Goal: Ask a question

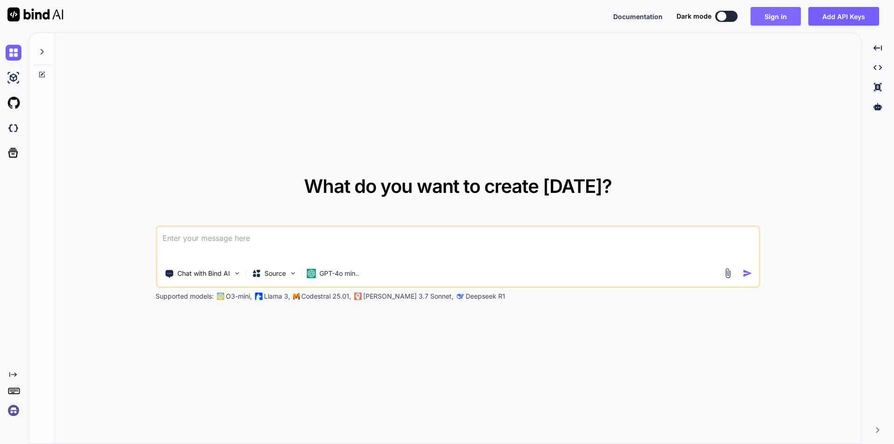
click at [769, 18] on button "Sign in" at bounding box center [776, 16] width 50 height 19
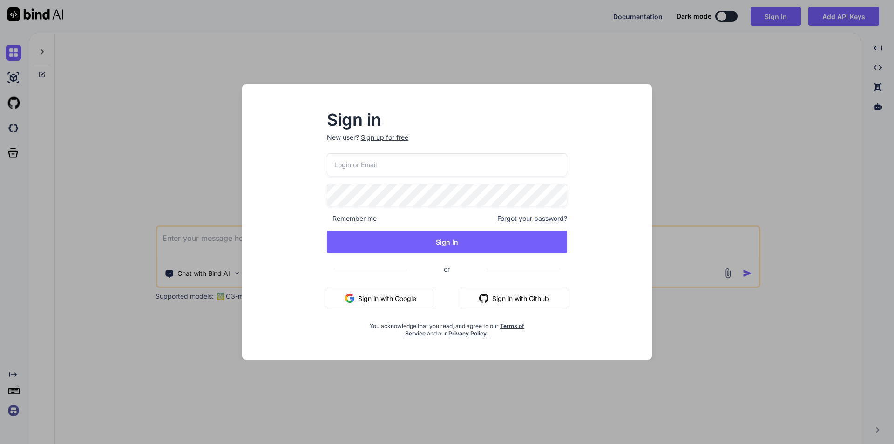
click at [452, 168] on input "email" at bounding box center [447, 164] width 240 height 23
type input "viveks4@yopmail.com"
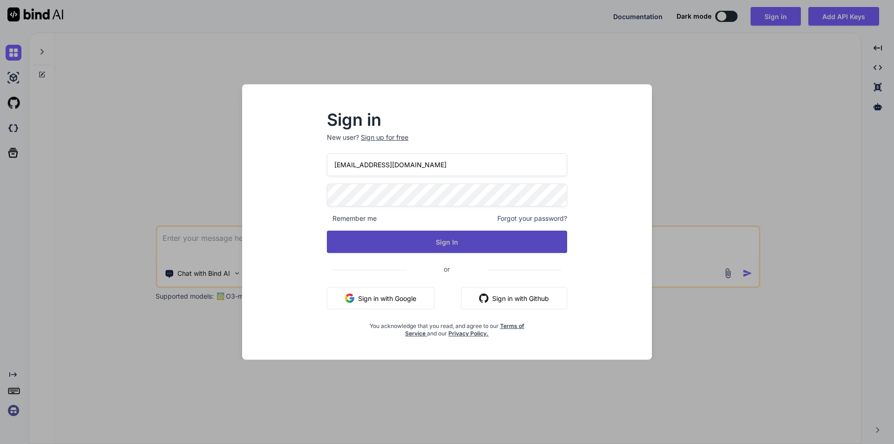
click at [478, 238] on button "Sign In" at bounding box center [447, 242] width 240 height 22
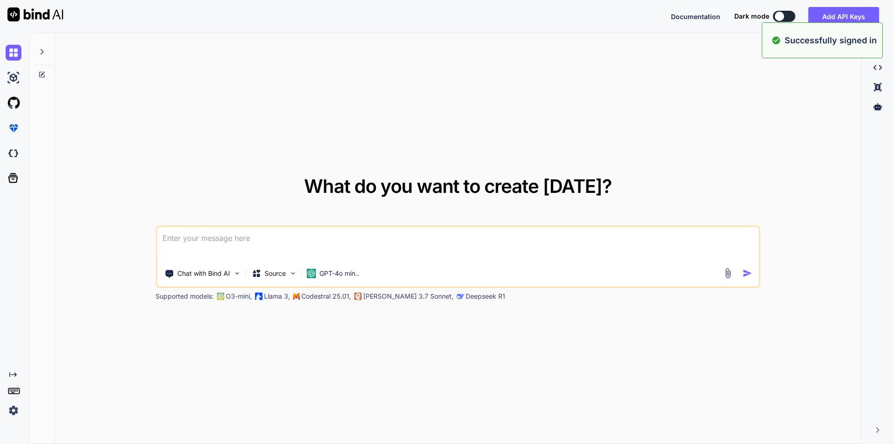
type textarea "x"
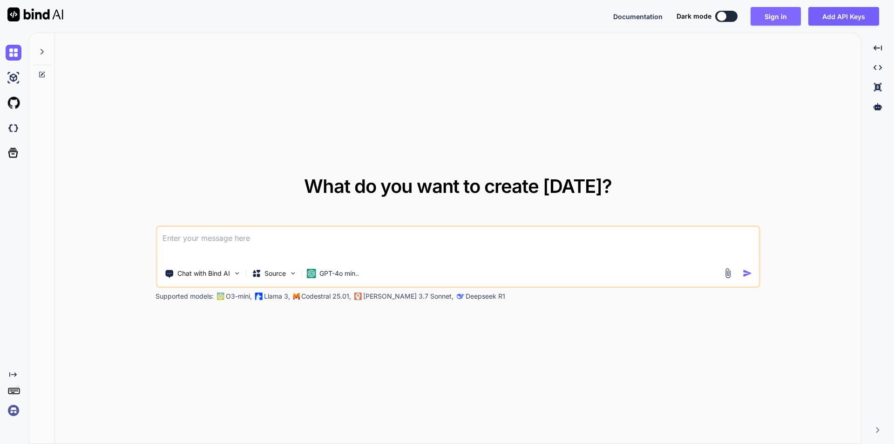
click at [773, 16] on button "Sign in" at bounding box center [776, 16] width 50 height 19
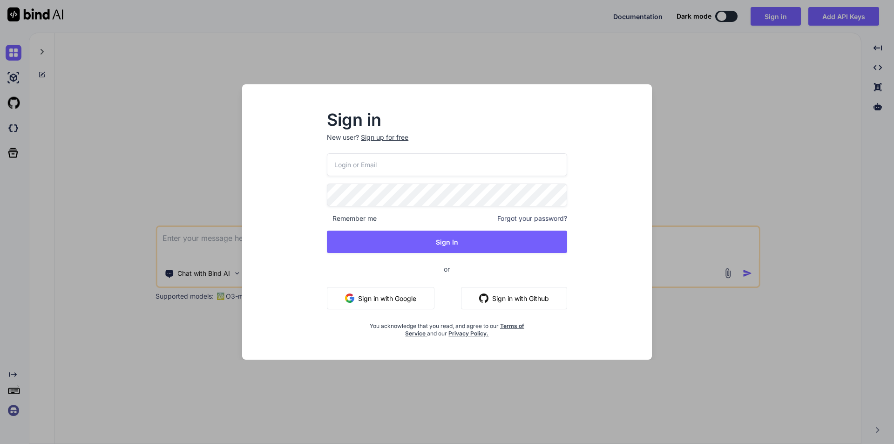
click at [396, 170] on input "email" at bounding box center [447, 164] width 240 height 23
type input "viveks4@yopmail.com"
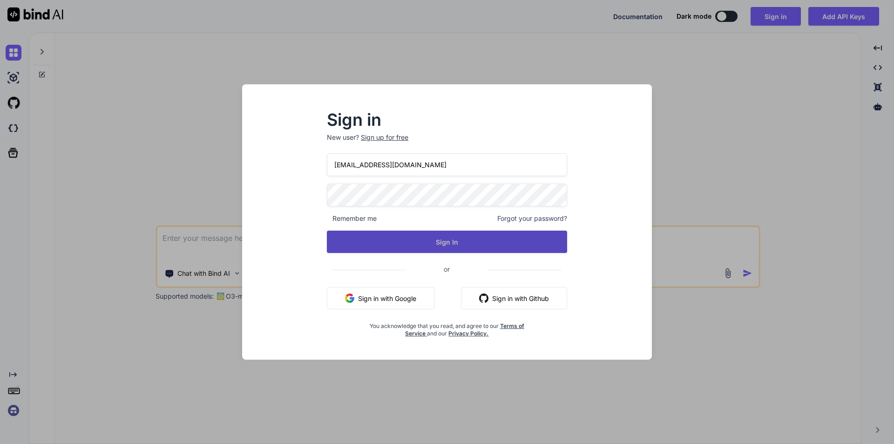
click at [448, 247] on button "Sign In" at bounding box center [447, 242] width 240 height 22
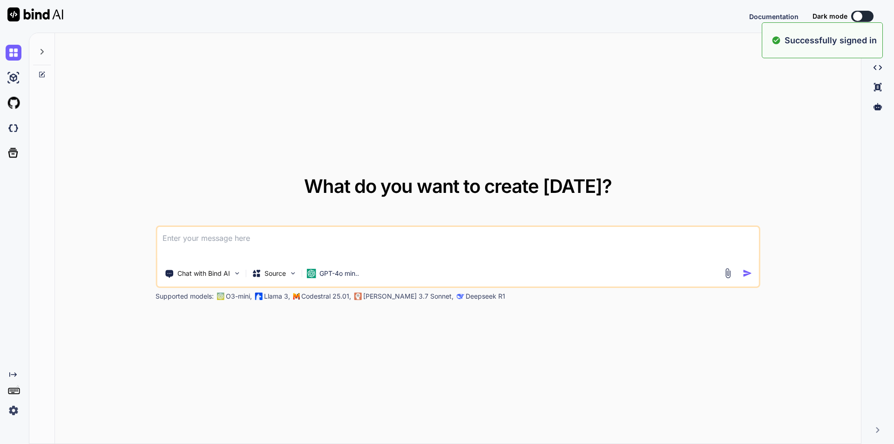
click at [580, 172] on div "What do you want to create today? Chat with Bind AI Source GPT-4o min.. Support…" at bounding box center [458, 238] width 806 height 411
type textarea "x"
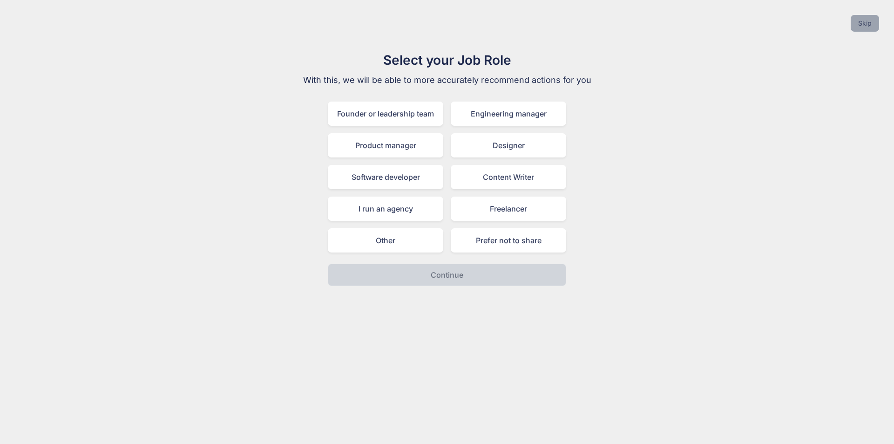
click at [861, 19] on button "Skip" at bounding box center [865, 23] width 28 height 17
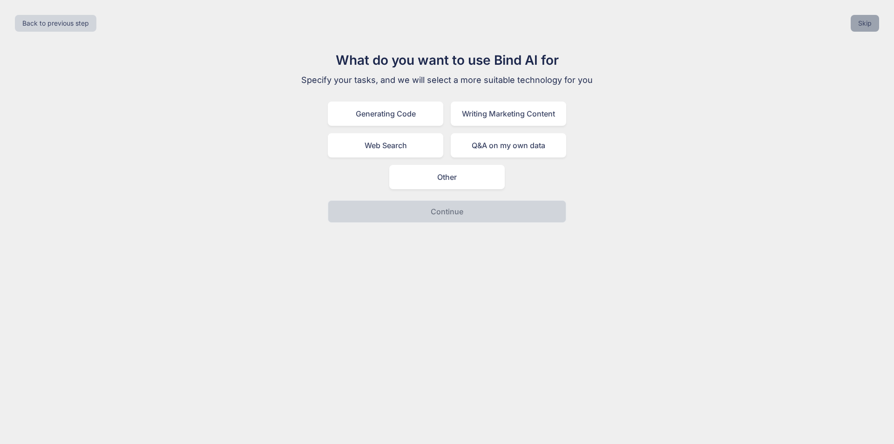
click at [859, 26] on button "Skip" at bounding box center [865, 23] width 28 height 17
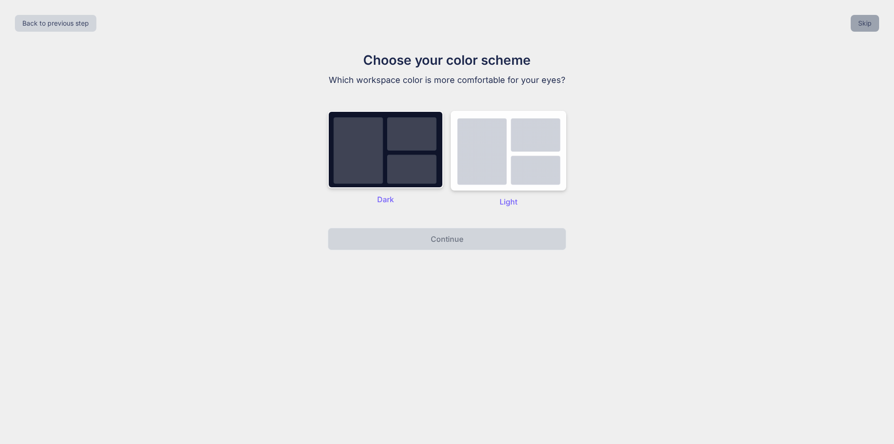
click at [858, 27] on button "Skip" at bounding box center [865, 23] width 28 height 17
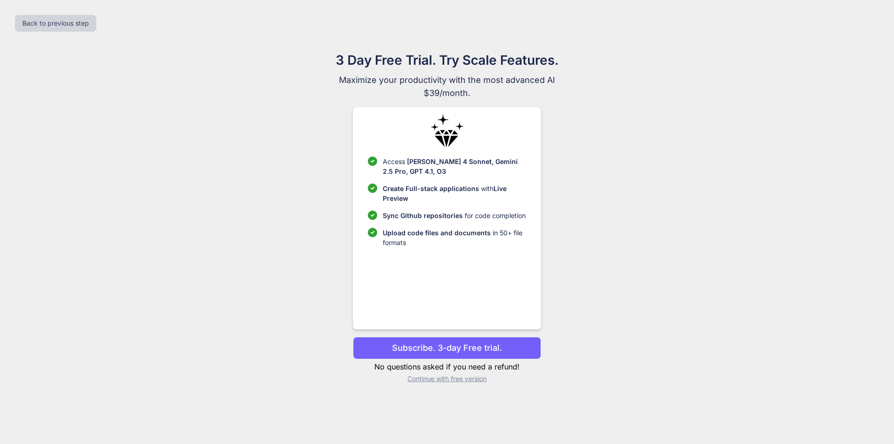
click at [436, 377] on p "Continue with free version" at bounding box center [447, 378] width 188 height 9
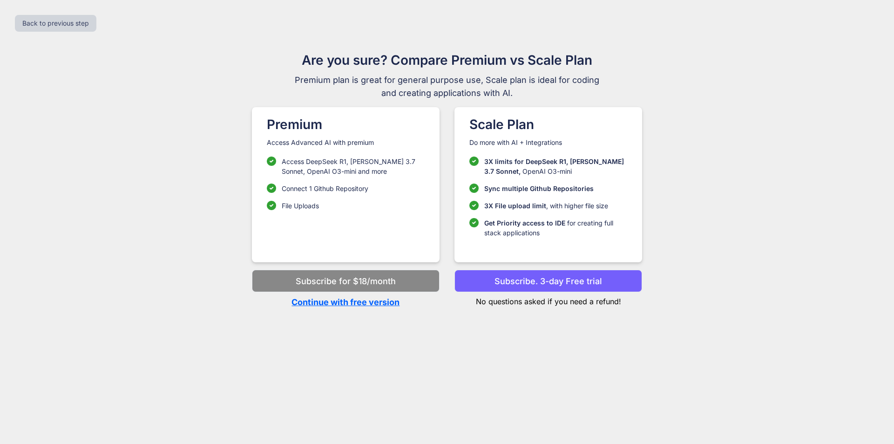
click at [367, 309] on div "Back to previous step Are you sure? Compare Premium vs Scale Plan Premium plan …" at bounding box center [447, 222] width 894 height 444
click at [365, 303] on p "Continue with free version" at bounding box center [346, 302] width 188 height 13
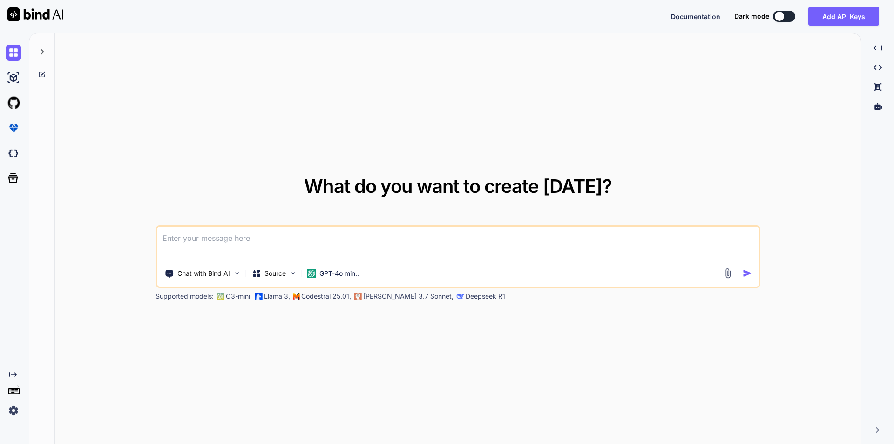
type textarea "x"
click at [223, 245] on textarea at bounding box center [458, 244] width 602 height 34
click at [229, 237] on textarea "//blade file code" at bounding box center [458, 244] width 602 height 34
paste textarea "<div class="border rounded-3 p-3"> <div class="row gy-3"> <div class="col-md-12…"
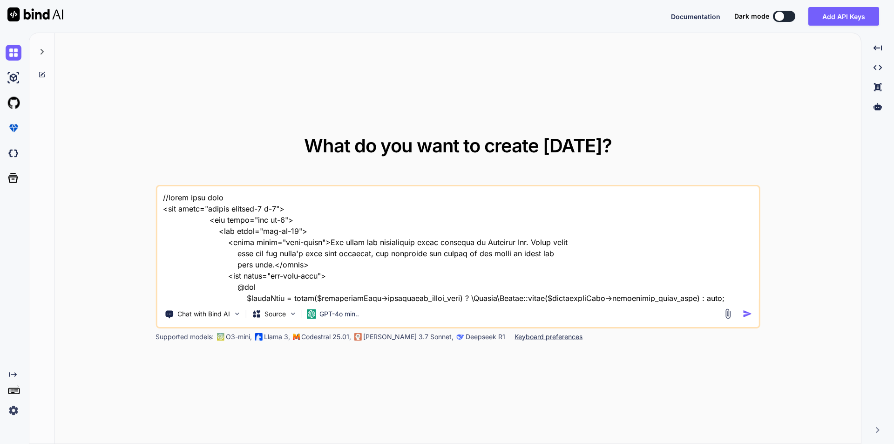
scroll to position [1510, 0]
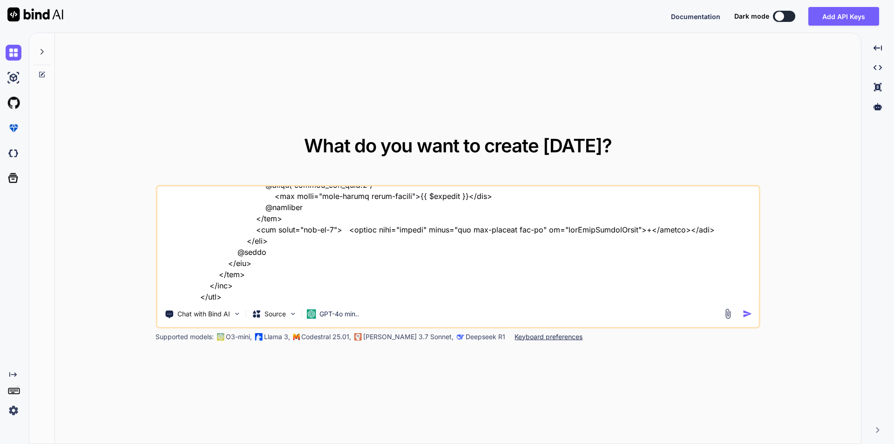
click at [249, 297] on textarea at bounding box center [458, 243] width 602 height 115
paste textarea "<script> document.addEventListener('DOMContentLoaded', function () { // Select …"
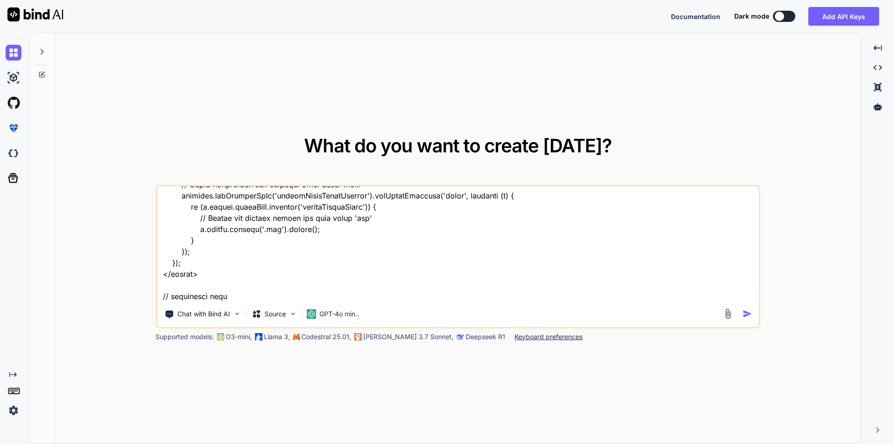
scroll to position [2494, 0]
paste textarea "public function storeExhibitorSettings(Request $request) { // dd($request->all(…"
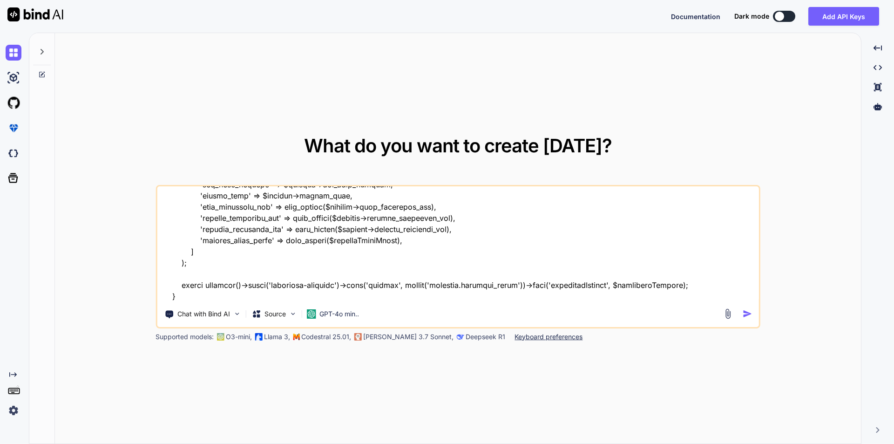
scroll to position [3433, 0]
click at [202, 287] on textarea at bounding box center [458, 243] width 602 height 115
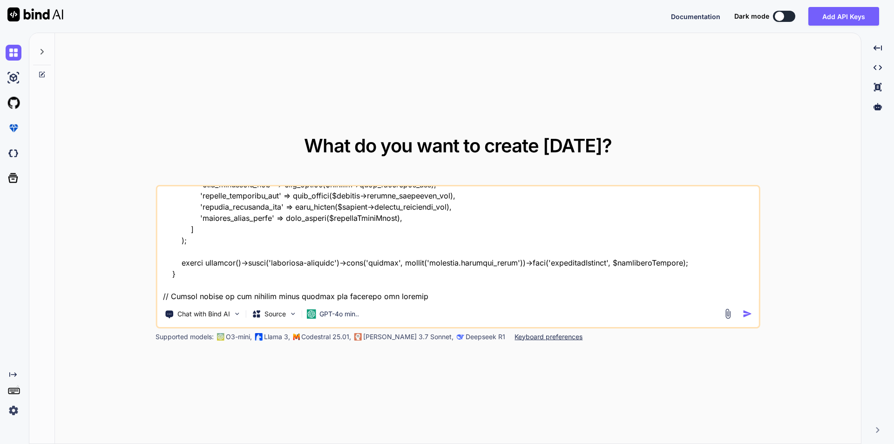
scroll to position [3455, 0]
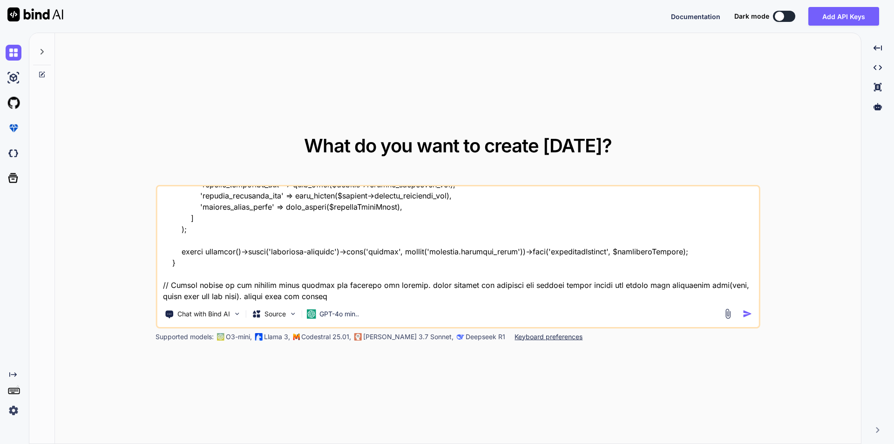
type textarea "//blade file code <div class="border rounded-3 p-3"> <div class="row gy-3"> <di…"
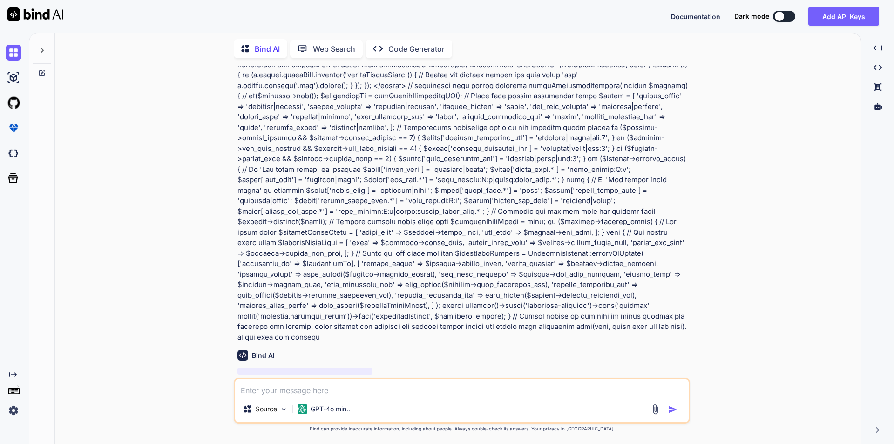
scroll to position [730, 0]
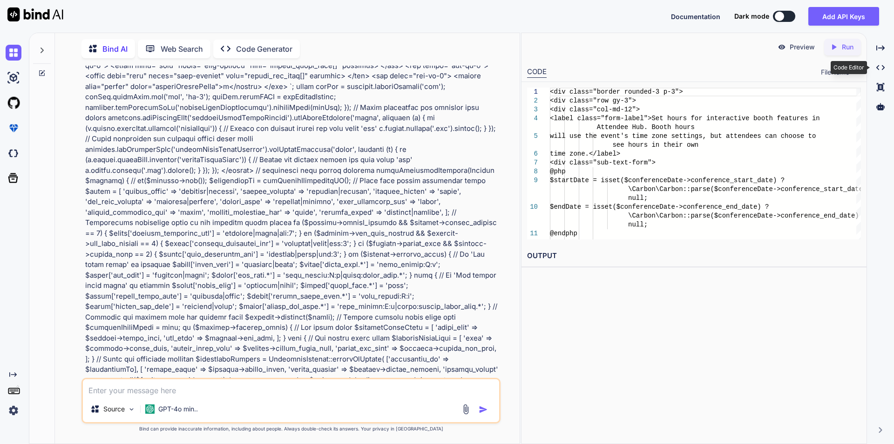
drag, startPoint x: 871, startPoint y: 69, endPoint x: 866, endPoint y: 78, distance: 10.0
drag, startPoint x: 866, startPoint y: 78, endPoint x: 877, endPoint y: 46, distance: 33.9
click at [877, 46] on icon at bounding box center [880, 47] width 8 height 5
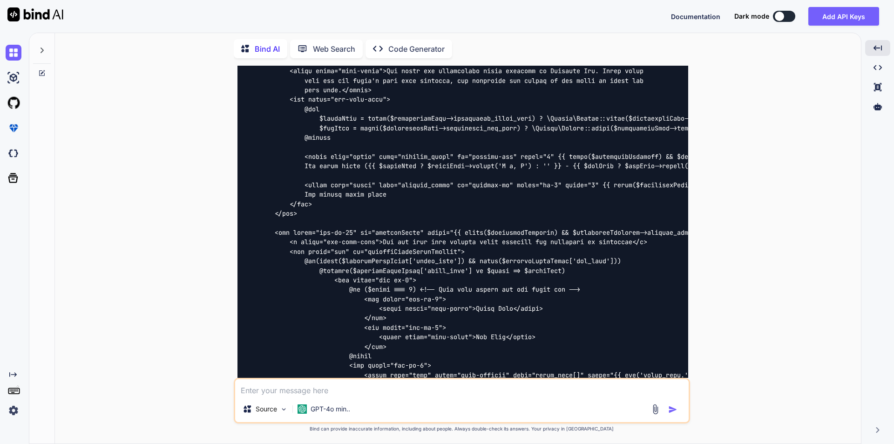
scroll to position [1025, 0]
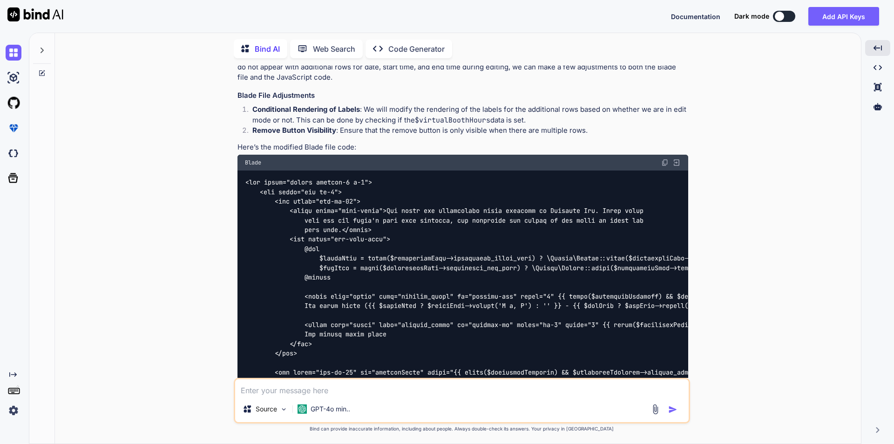
click at [665, 159] on img at bounding box center [664, 162] width 7 height 7
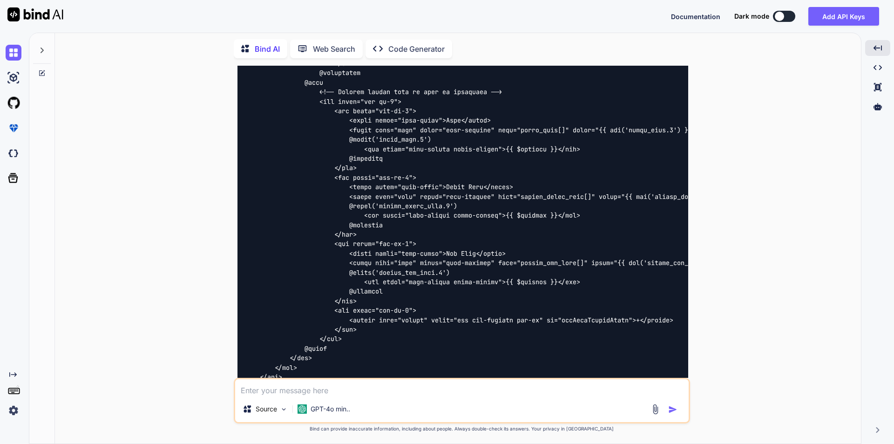
scroll to position [2515, 0]
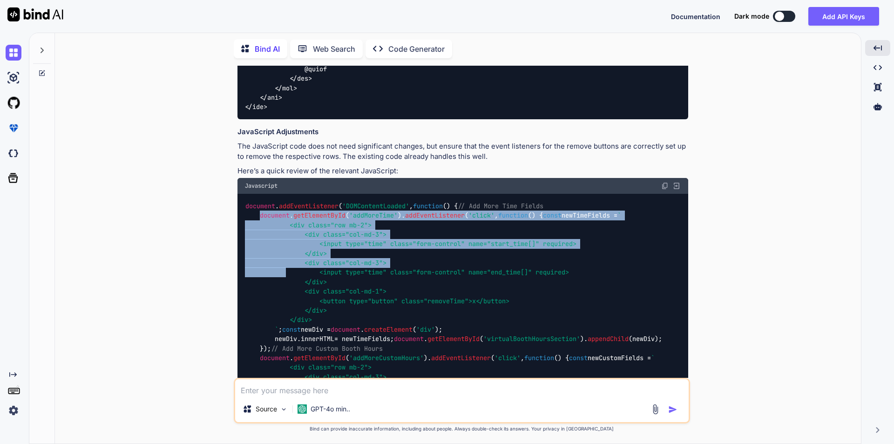
drag, startPoint x: 260, startPoint y: 216, endPoint x: 287, endPoint y: 282, distance: 70.8
click at [287, 282] on code "document . addEventListener ( 'DOMContentLoaded' , function ( ) { // Add More T…" at bounding box center [519, 405] width 548 height 408
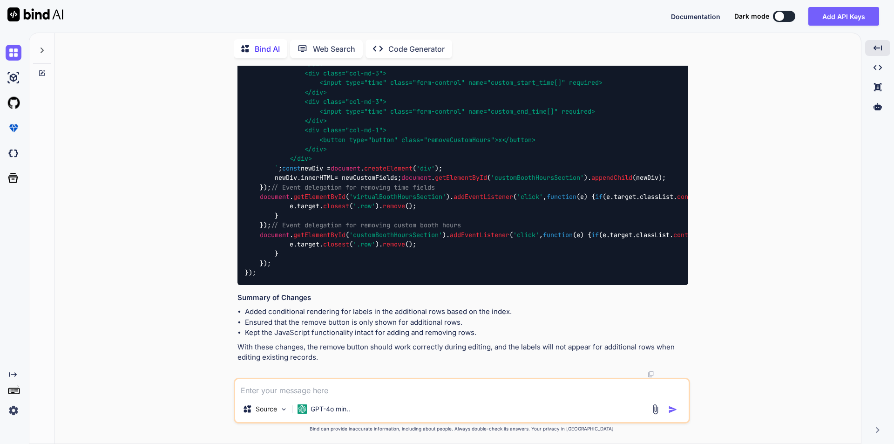
scroll to position [2934, 0]
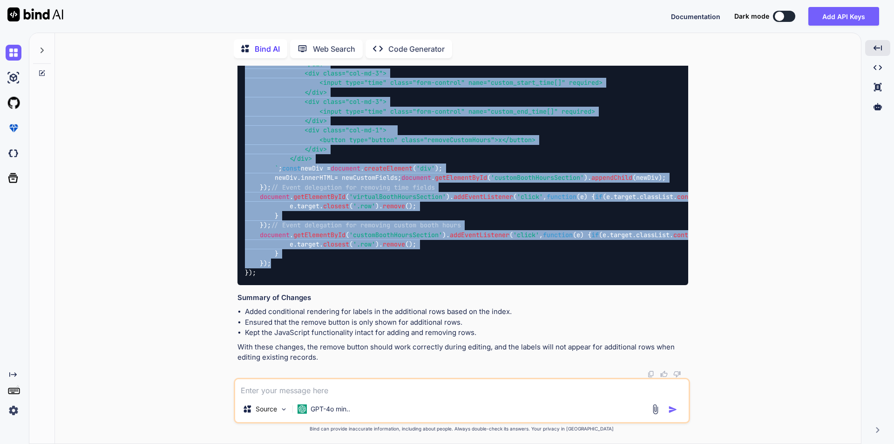
click at [272, 285] on div "document . addEventListener ( 'DOMContentLoaded' , function ( ) { // Add More T…" at bounding box center [462, 73] width 451 height 423
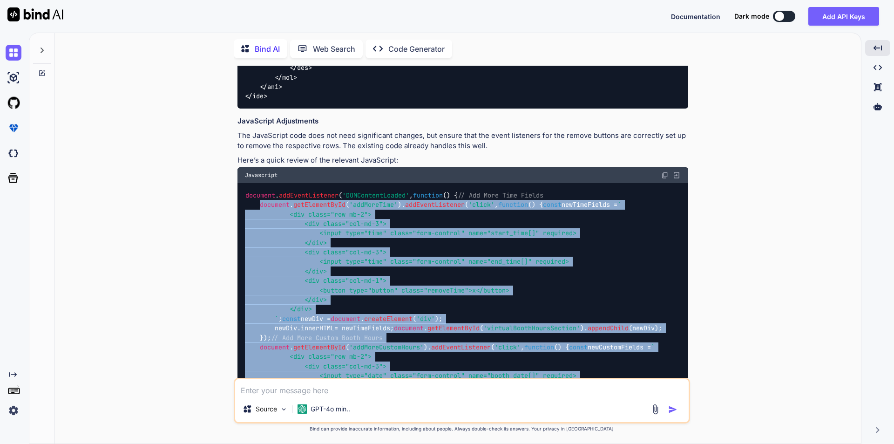
scroll to position [2515, 0]
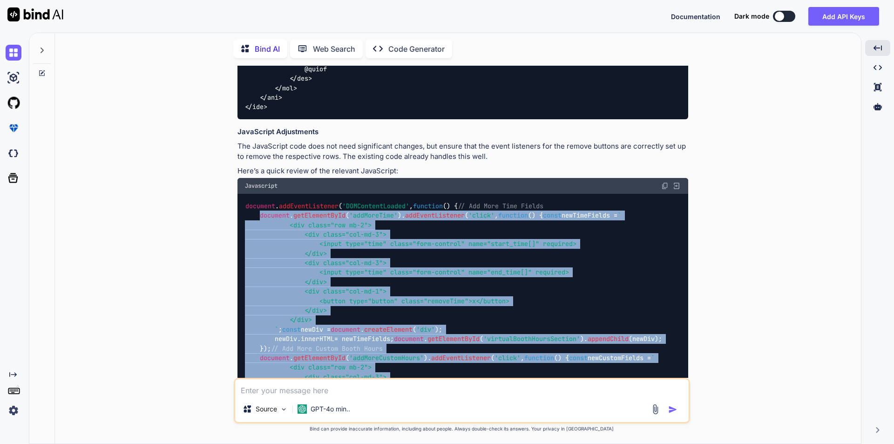
copy code "document . getElementById ( 'addMoreTime' ). addEventListener ( 'click' , funct…"
click at [426, 241] on div "document . addEventListener ( 'DOMContentLoaded' , function ( ) { // Add More T…" at bounding box center [462, 405] width 451 height 423
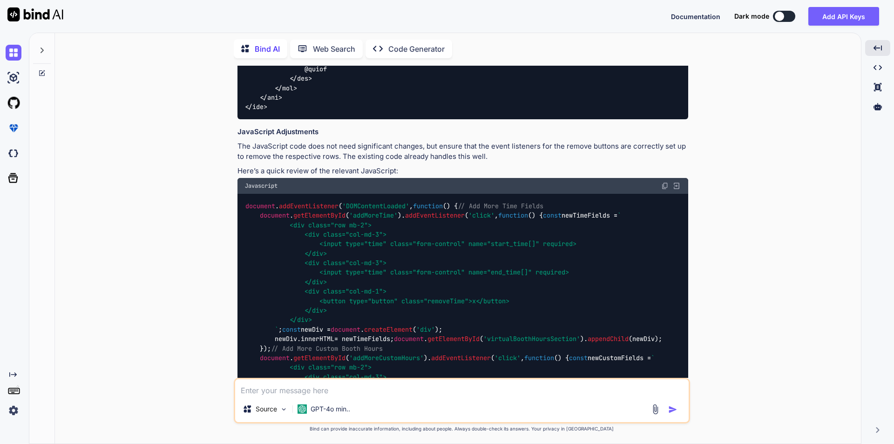
scroll to position [2608, 0]
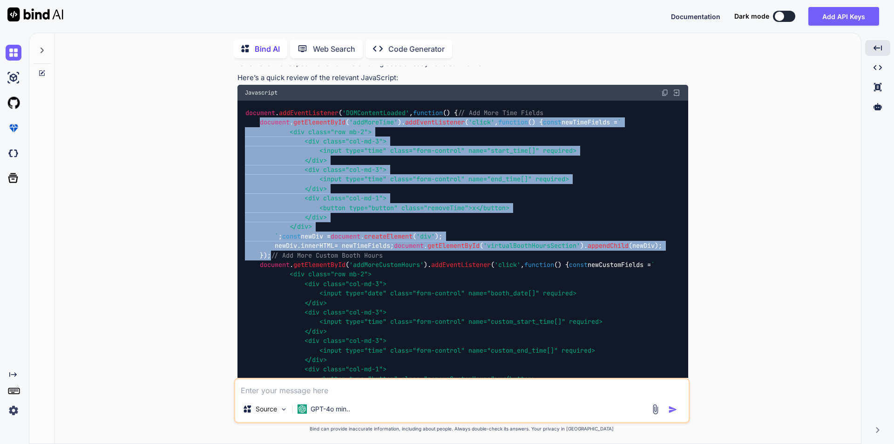
drag, startPoint x: 260, startPoint y: 123, endPoint x: 271, endPoint y: 283, distance: 160.6
click at [271, 283] on div "document . addEventListener ( 'DOMContentLoaded' , function ( ) { // Add More T…" at bounding box center [462, 312] width 451 height 423
copy code "document . getElementById ( 'addMoreTime' ). addEventListener ( 'click' , funct…"
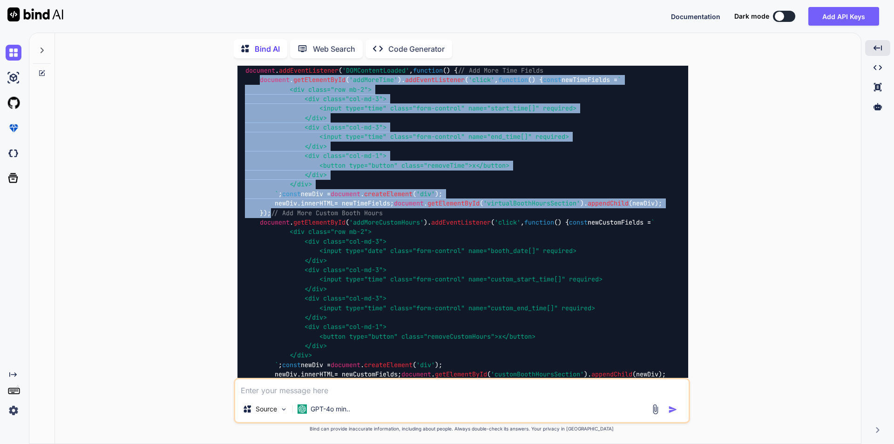
scroll to position [2794, 0]
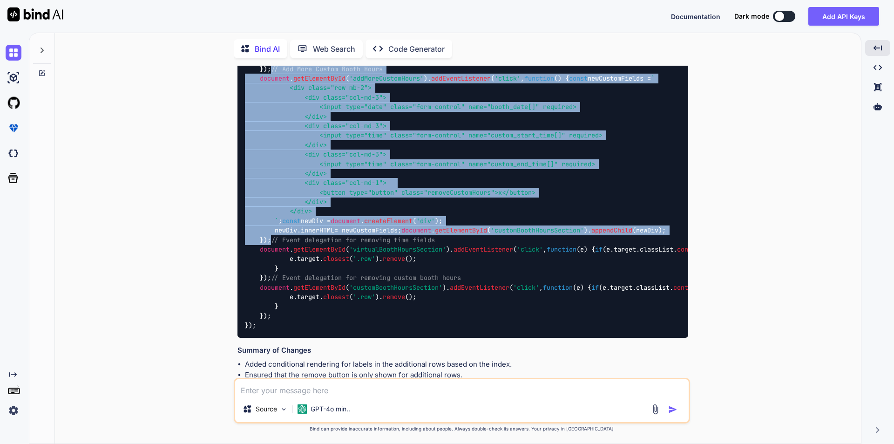
drag, startPoint x: 260, startPoint y: 119, endPoint x: 272, endPoint y: 314, distance: 195.0
click at [272, 314] on div "document . addEventListener ( 'DOMContentLoaded' , function ( ) { // Add More T…" at bounding box center [462, 125] width 451 height 423
copy code "// Add More Custom Booth Hours document . getElementById ( 'addMoreCustomHours'…"
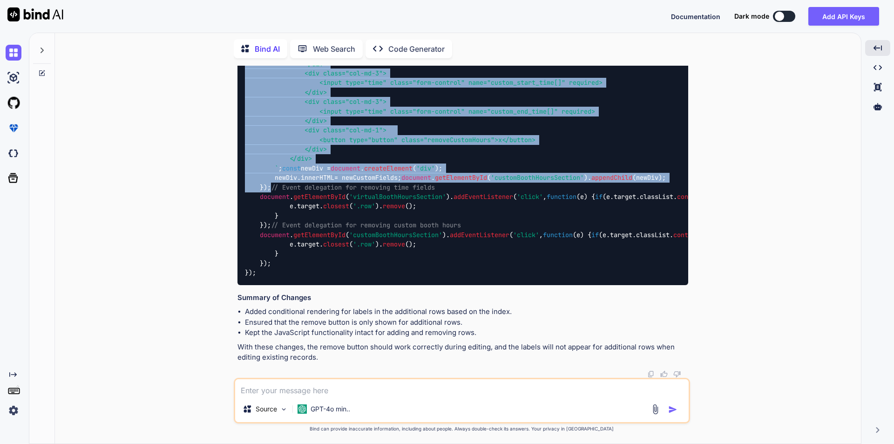
scroll to position [2980, 0]
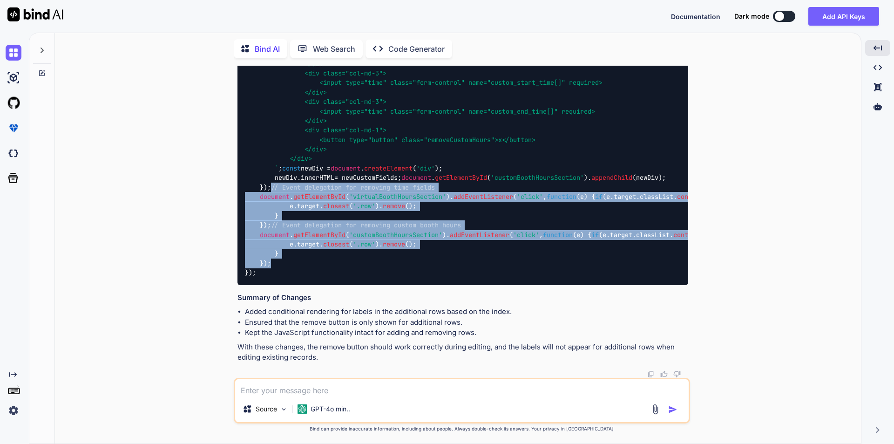
drag, startPoint x: 261, startPoint y: 151, endPoint x: 280, endPoint y: 261, distance: 111.5
click at [280, 261] on div "document . addEventListener ( 'DOMContentLoaded' , function ( ) { // Add More T…" at bounding box center [462, 73] width 451 height 423
copy code "// Event delegation for removing time fields document . getElementById ( 'virtu…"
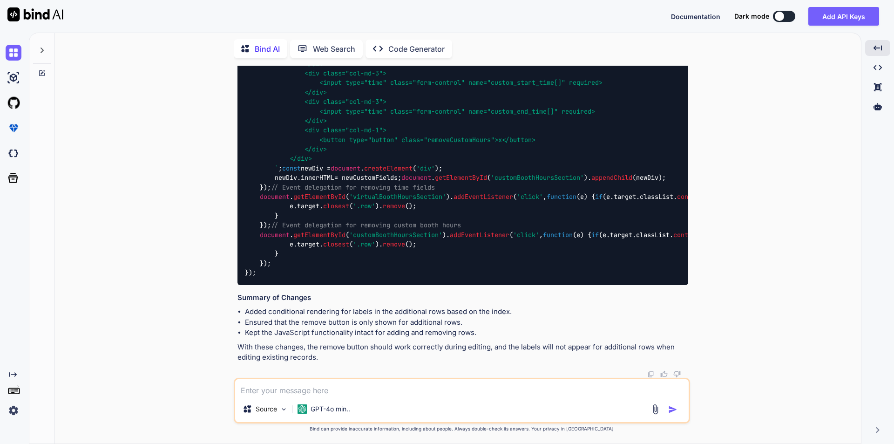
click at [359, 394] on textarea at bounding box center [462, 387] width 454 height 17
type textarea "its ruining my complete ui"
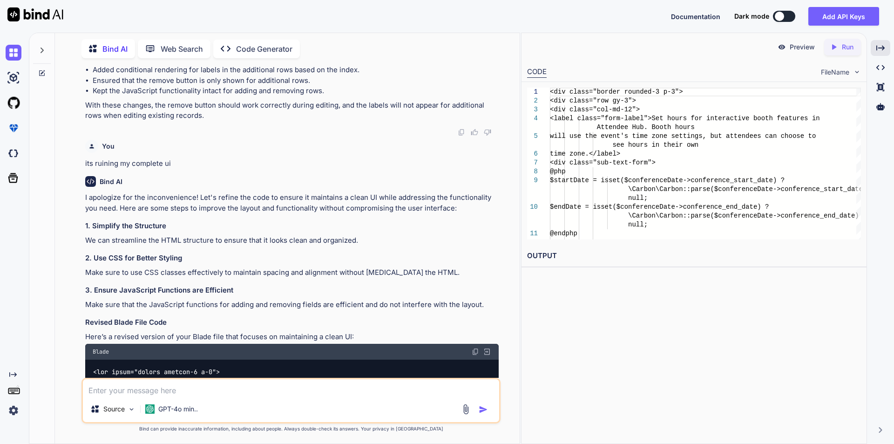
scroll to position [3230, 0]
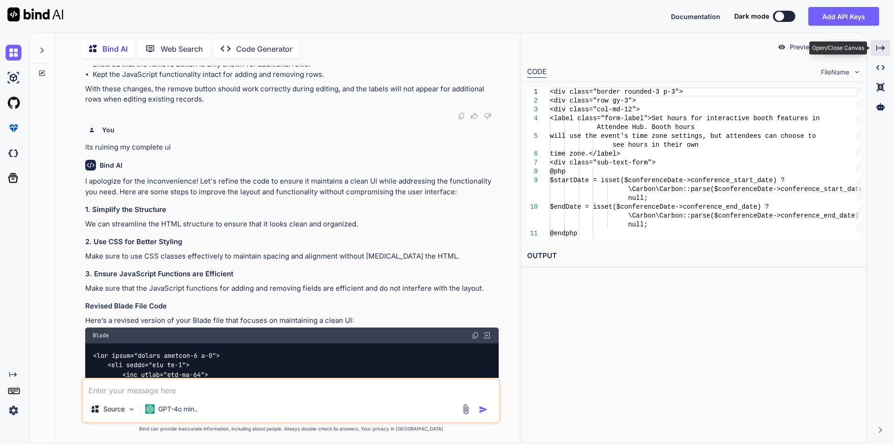
click at [875, 48] on div "Created with Pixso." at bounding box center [881, 48] width 20 height 16
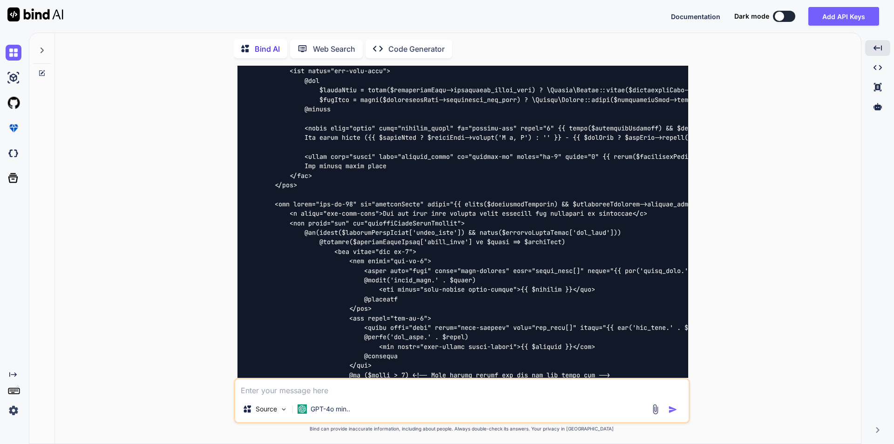
scroll to position [3452, 0]
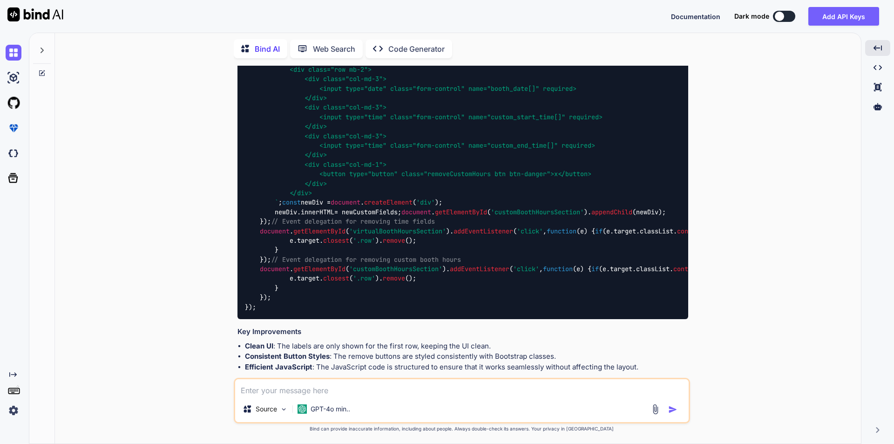
scroll to position [4696, 0]
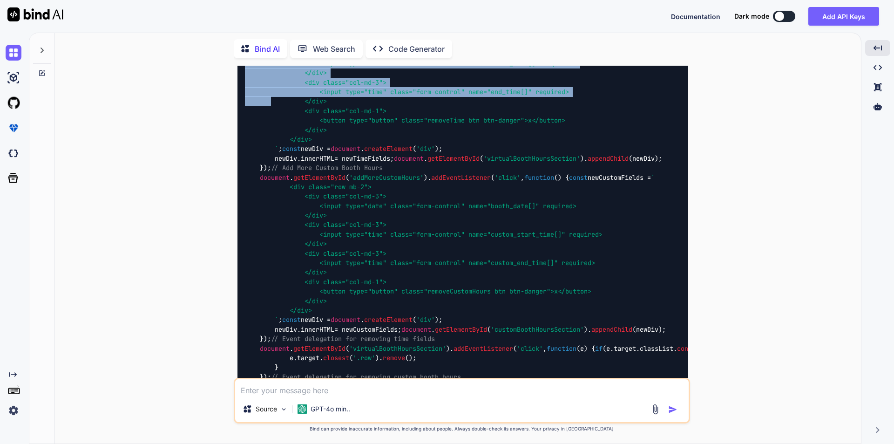
drag, startPoint x: 261, startPoint y: 178, endPoint x: 270, endPoint y: 255, distance: 77.9
click at [270, 255] on code "document . addEventListener ( 'DOMContentLoaded' , function ( ) { // Add More T…" at bounding box center [519, 224] width 548 height 408
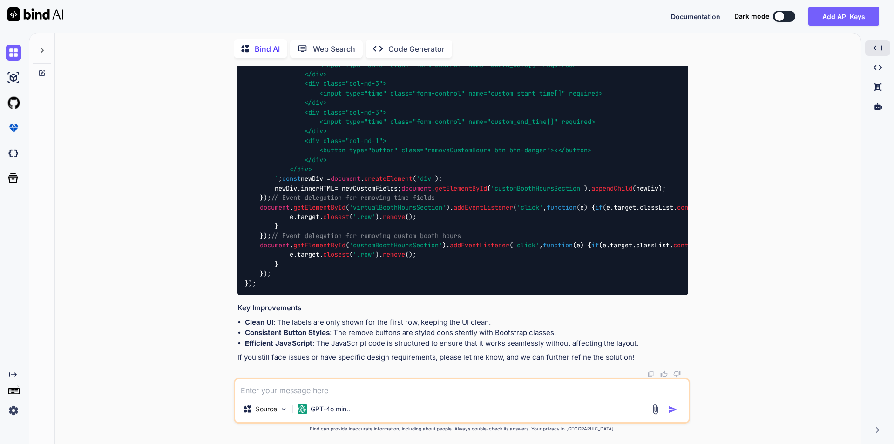
scroll to position [5069, 0]
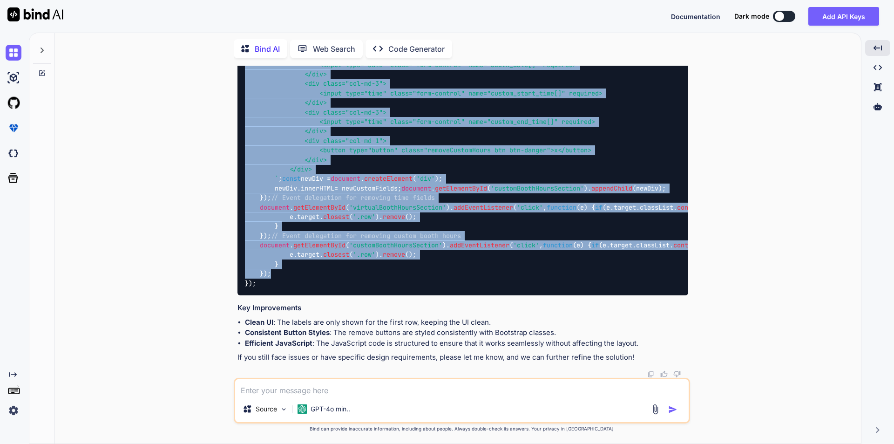
click at [275, 296] on div "document . addEventListener ( 'DOMContentLoaded' , function ( ) { // Add More T…" at bounding box center [462, 83] width 451 height 423
copy code "document . getElementById ( 'addMoreTime' ). addEventListener ( 'click' , funct…"
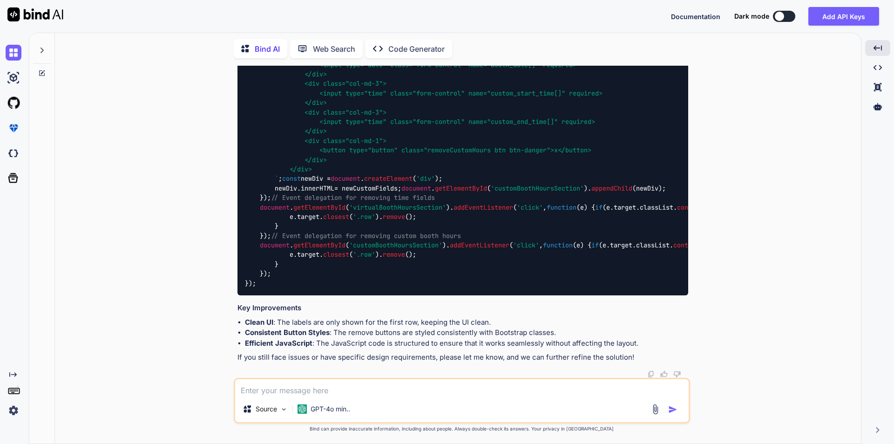
click at [387, 392] on textarea at bounding box center [462, 387] width 454 height 17
type textarea "a"
type textarea "add (+) button is not visible while edit and update neither remove button is wo…"
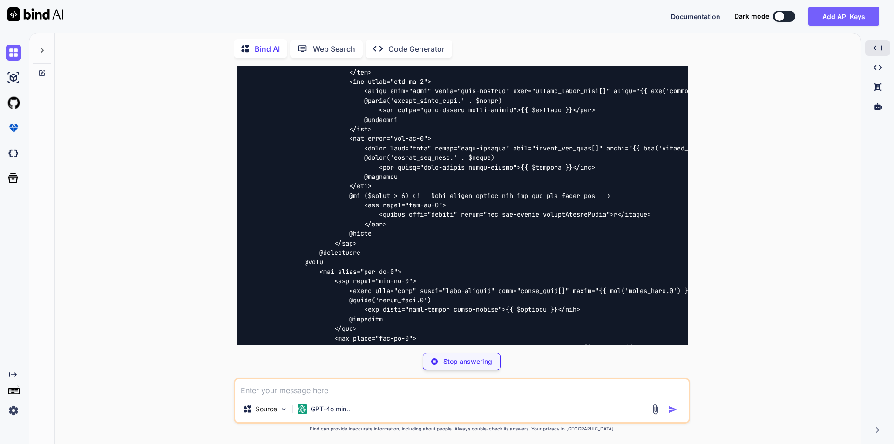
scroll to position [6347, 0]
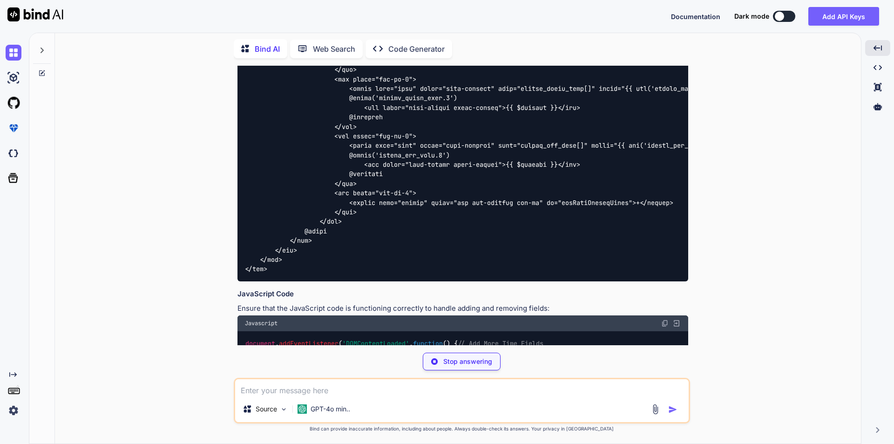
click at [321, 389] on textarea at bounding box center [462, 387] width 454 height 17
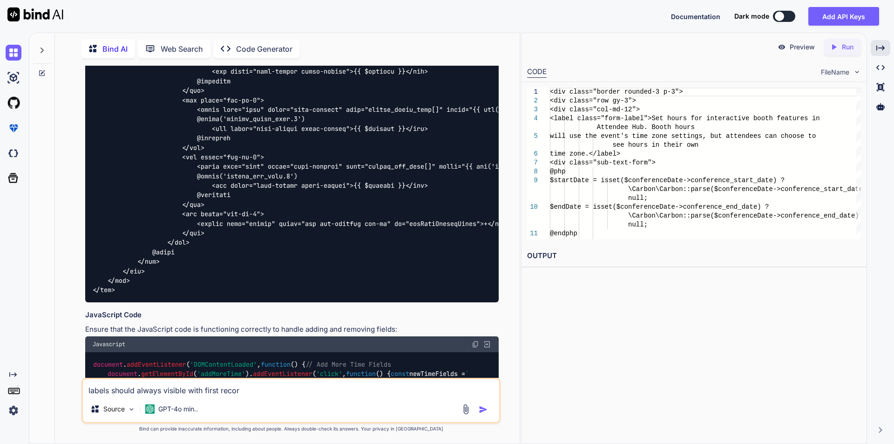
type textarea "labels should always visible with first record"
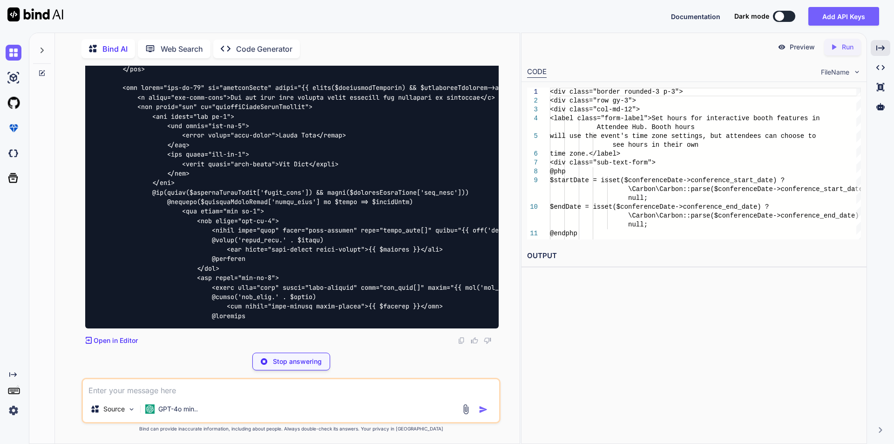
scroll to position [8025, 0]
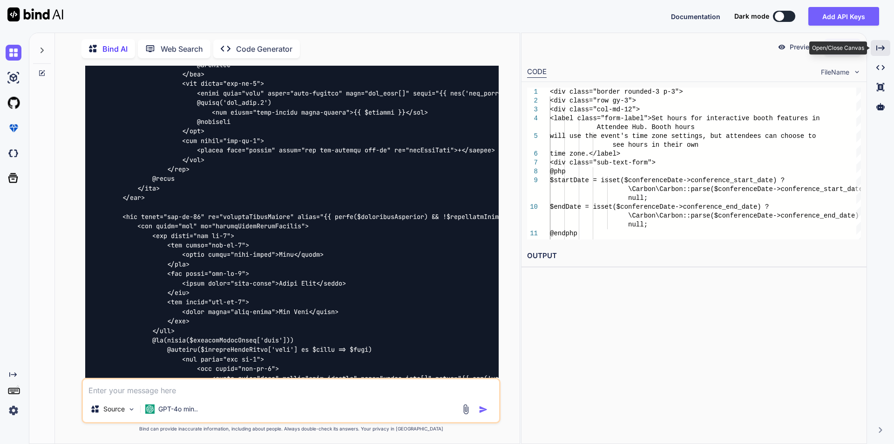
click at [874, 54] on div "Created with Pixso." at bounding box center [881, 48] width 20 height 16
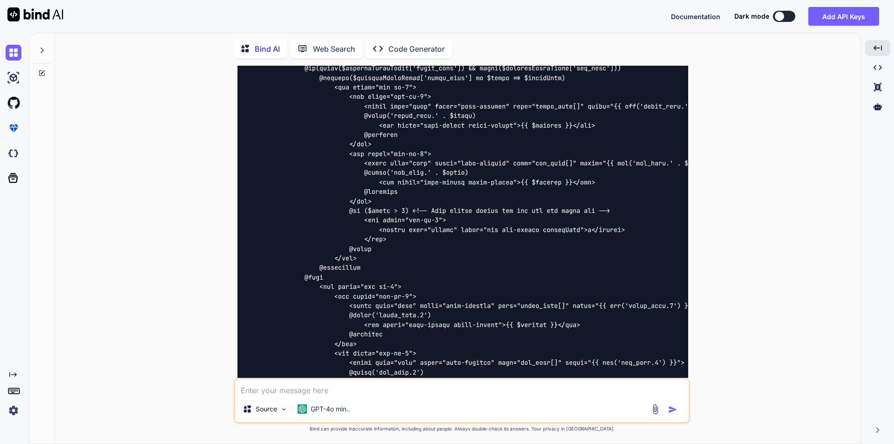
scroll to position [7578, 0]
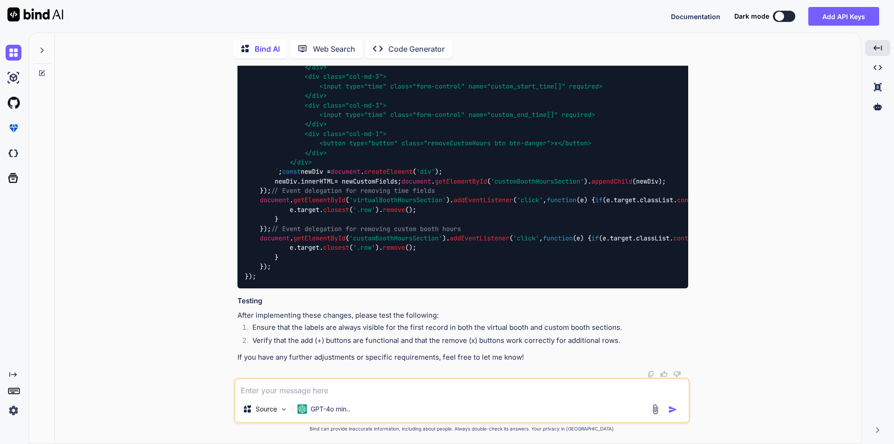
scroll to position [9161, 0]
drag, startPoint x: 260, startPoint y: 172, endPoint x: 275, endPoint y: 220, distance: 49.8
click at [275, 220] on code "document . addEventListener ( 'DOMContentLoaded' , function ( ) { // Add More T…" at bounding box center [519, 76] width 548 height 408
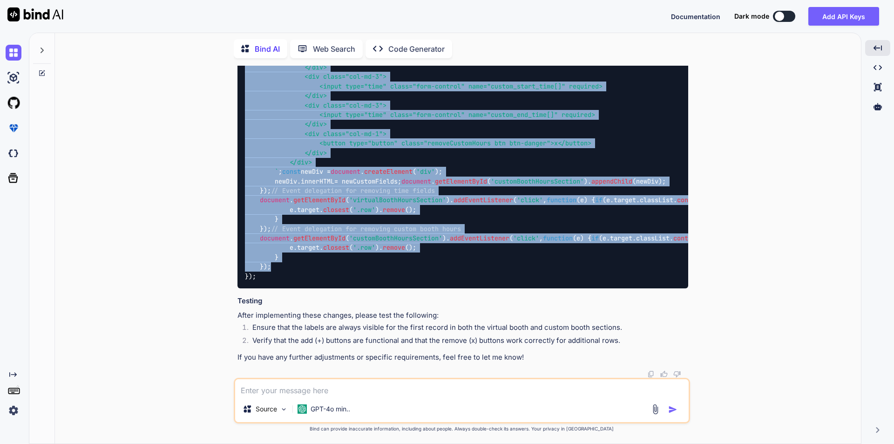
click at [273, 267] on div "document . addEventListener ( 'DOMContentLoaded' , function ( ) { // Add More T…" at bounding box center [462, 76] width 451 height 423
copy code "document . getElementById ( 'addMoreTime' ). addEventListener ( 'click' , funct…"
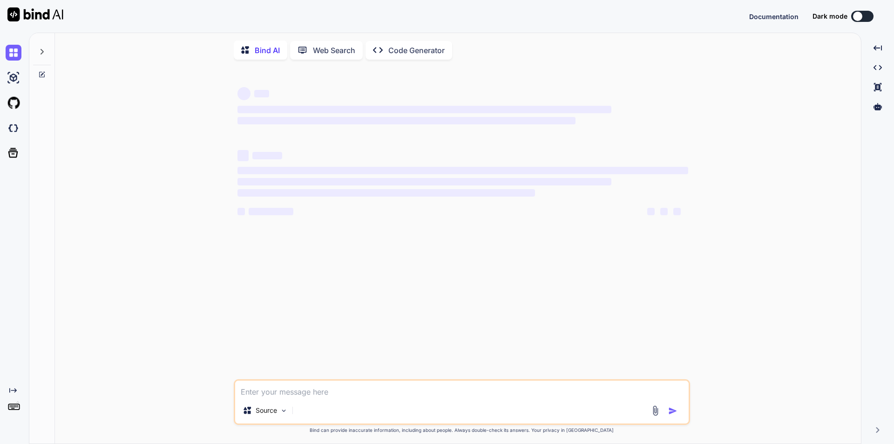
type textarea "x"
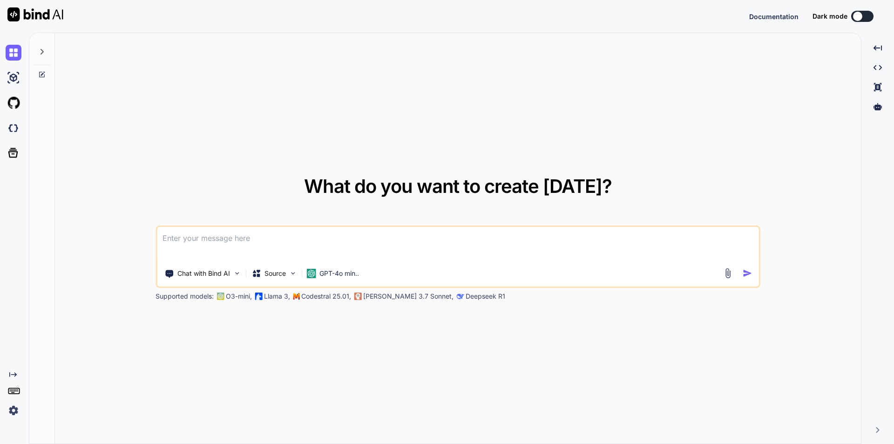
click at [315, 243] on textarea at bounding box center [458, 244] width 602 height 34
type textarea "x"
type textarea "// blade file code <div class="border rounded-3 p-3"> <div class="row gy-3"> <d…"
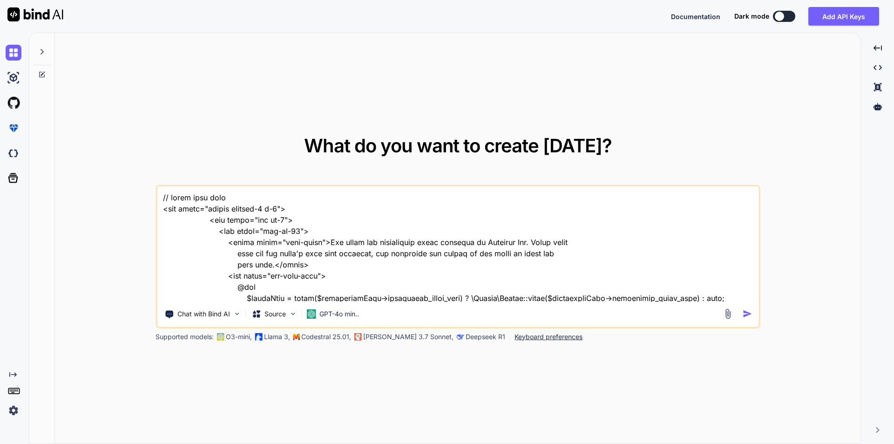
scroll to position [2483, 0]
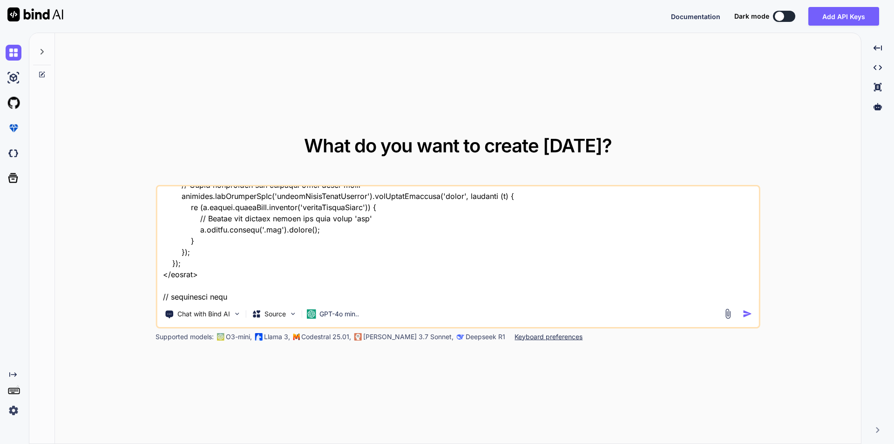
type textarea "x"
paste textarea "public function storeExhibitorSettings(Request $request) { $conferenceId = getS…"
type textarea "// blade file code <div class="border rounded-3 p-3"> <div class="row gy-3"> <d…"
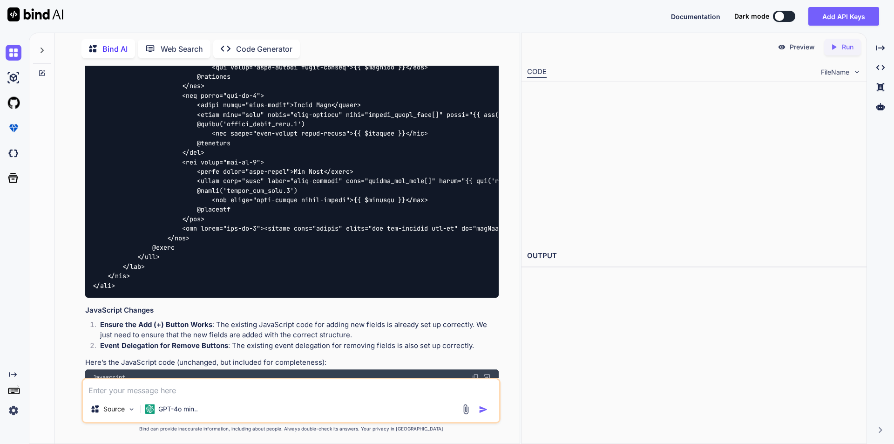
scroll to position [2441, 0]
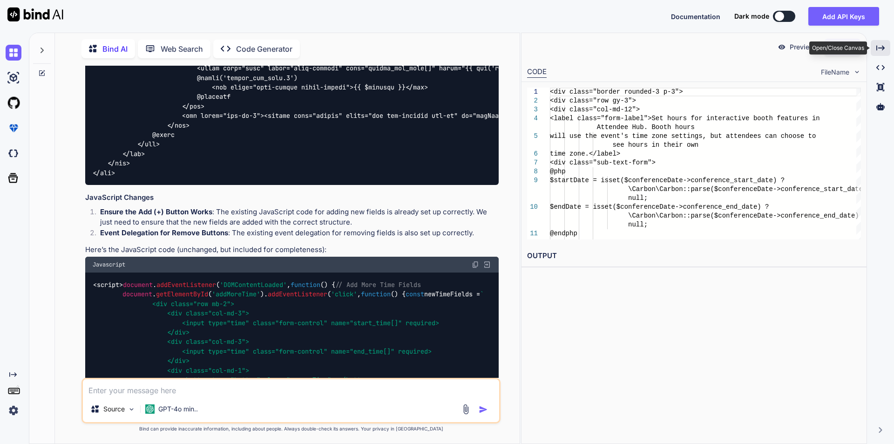
click at [887, 45] on div "Created with Pixso." at bounding box center [881, 48] width 20 height 16
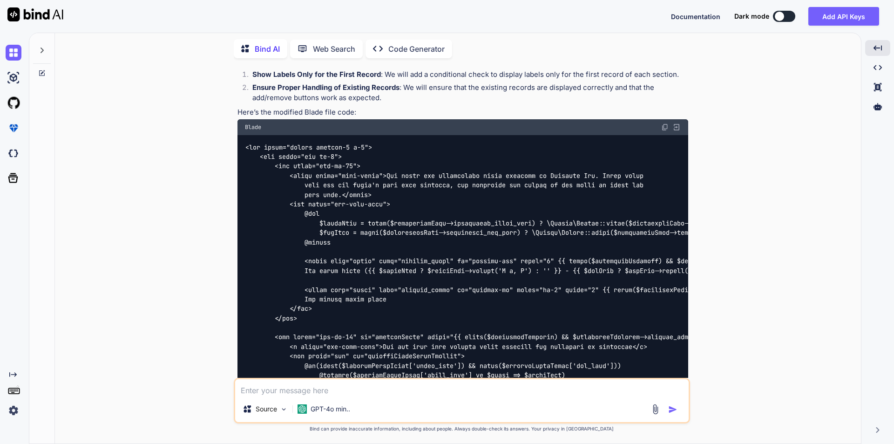
scroll to position [1025, 0]
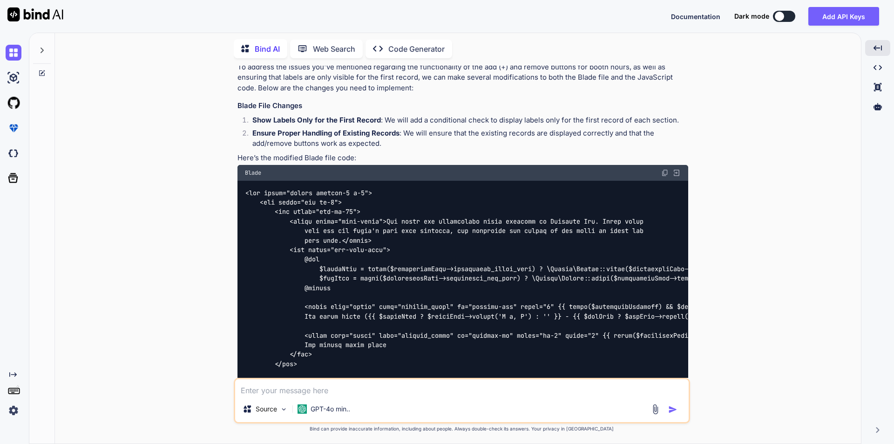
click at [664, 169] on img at bounding box center [664, 172] width 7 height 7
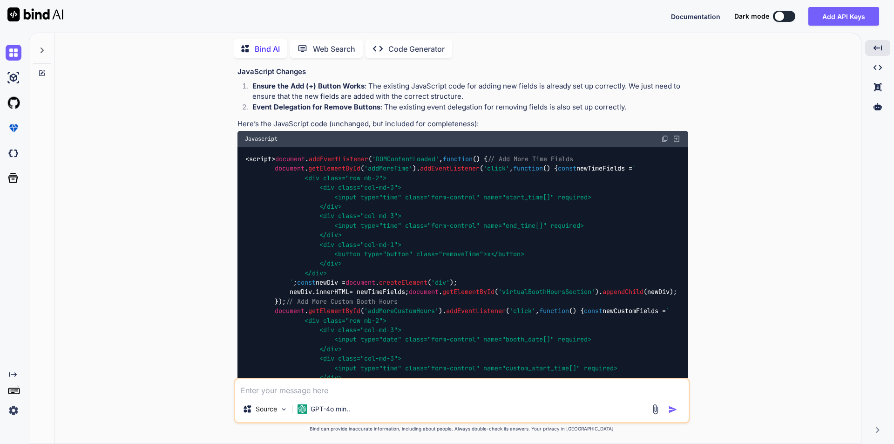
scroll to position [2374, 0]
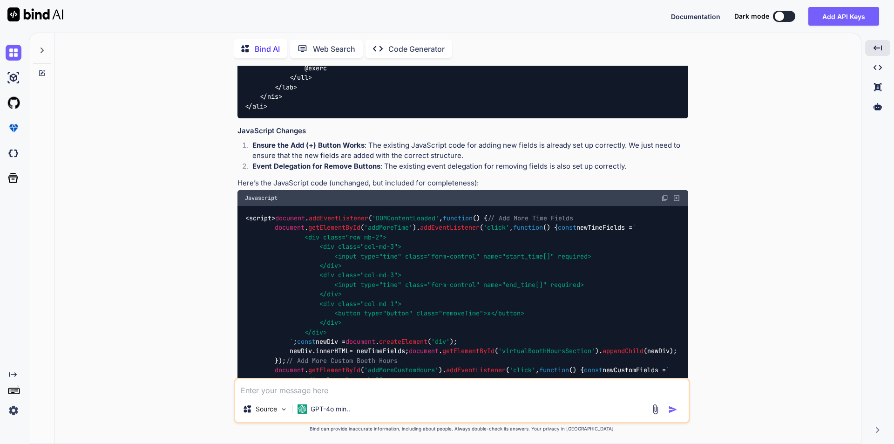
drag, startPoint x: 665, startPoint y: 178, endPoint x: 707, endPoint y: 198, distance: 46.7
click at [665, 194] on img at bounding box center [664, 197] width 7 height 7
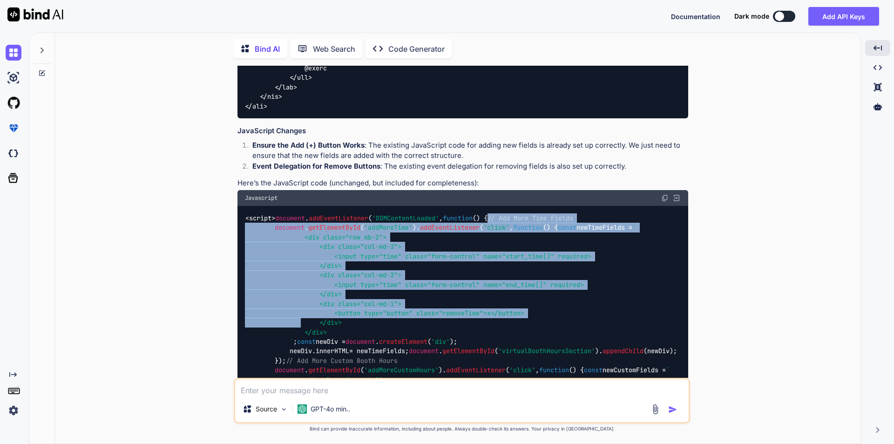
drag, startPoint x: 276, startPoint y: 219, endPoint x: 301, endPoint y: 327, distance: 110.8
click at [301, 327] on code "<script> document . addEventListener ( 'DOMContentLoaded' , function ( ) { // A…" at bounding box center [526, 422] width 563 height 418
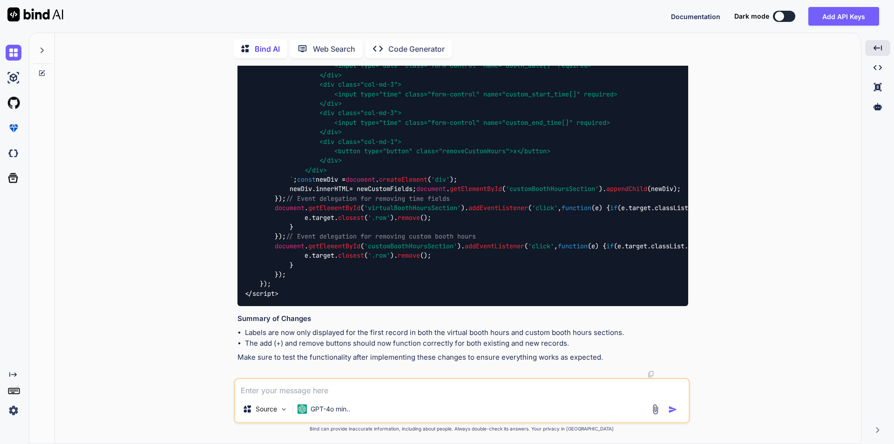
scroll to position [2840, 0]
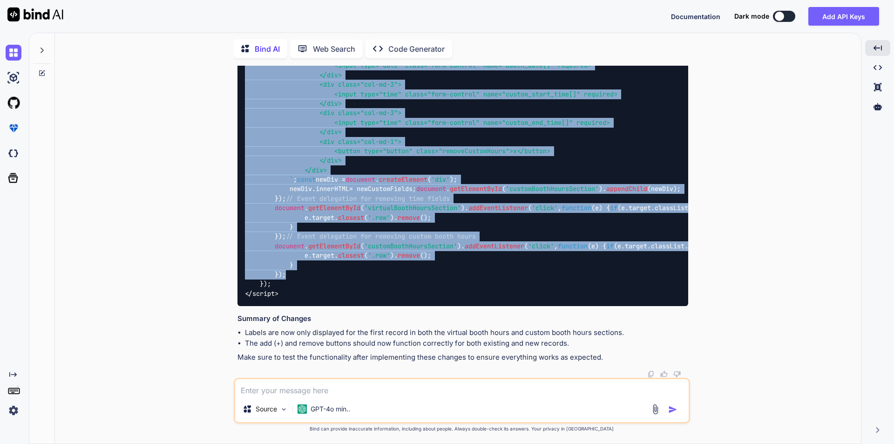
click at [289, 273] on div "<script> document . addEventListener ( 'DOMContentLoaded' , function ( ) { // A…" at bounding box center [462, 89] width 451 height 433
copy code "// Add More Time Fields document . getElementById ( 'addMoreTime' ). addEventLi…"
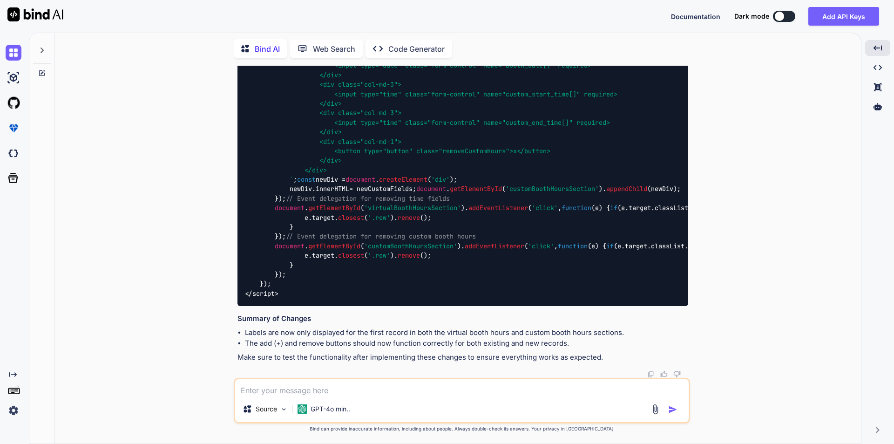
click at [339, 394] on textarea at bounding box center [462, 387] width 454 height 17
type textarea "t"
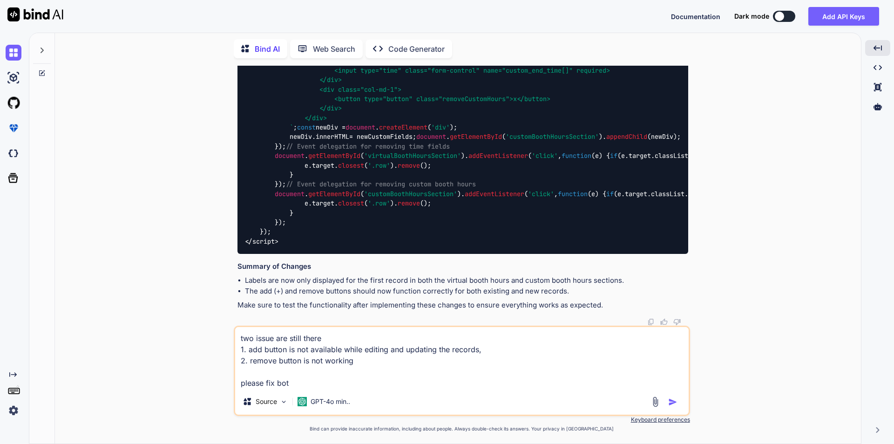
type textarea "two issue are still there 1. add button is not available while editing and upda…"
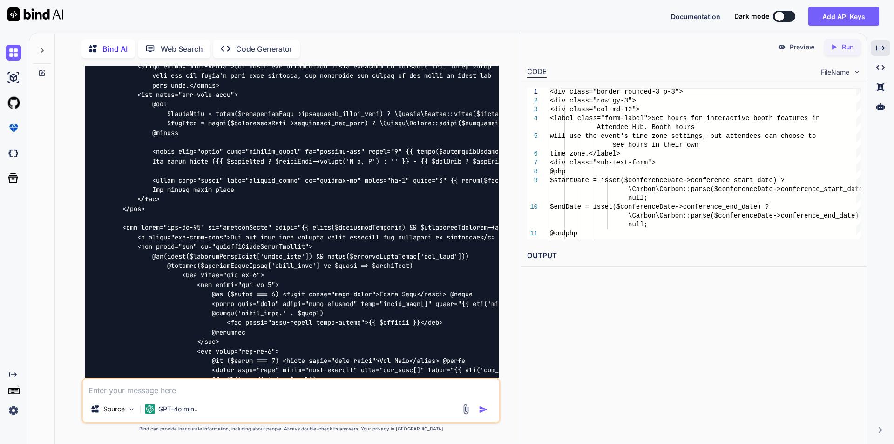
scroll to position [3387, 0]
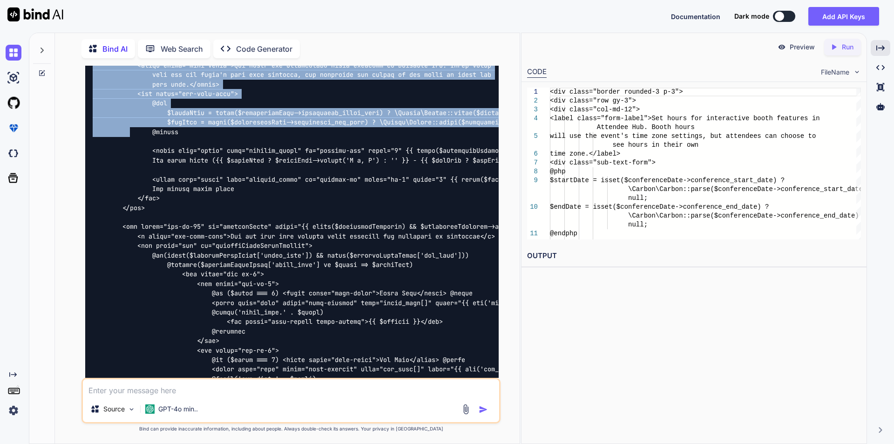
drag, startPoint x: 93, startPoint y: 149, endPoint x: 131, endPoint y: 241, distance: 99.4
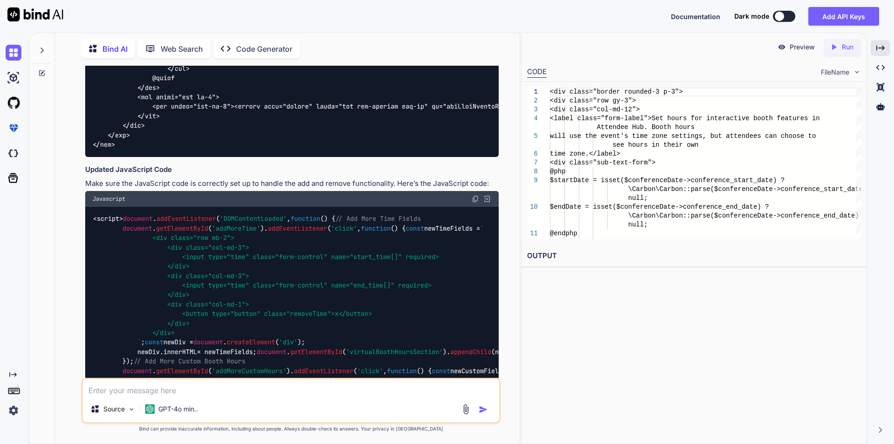
scroll to position [4691, 0]
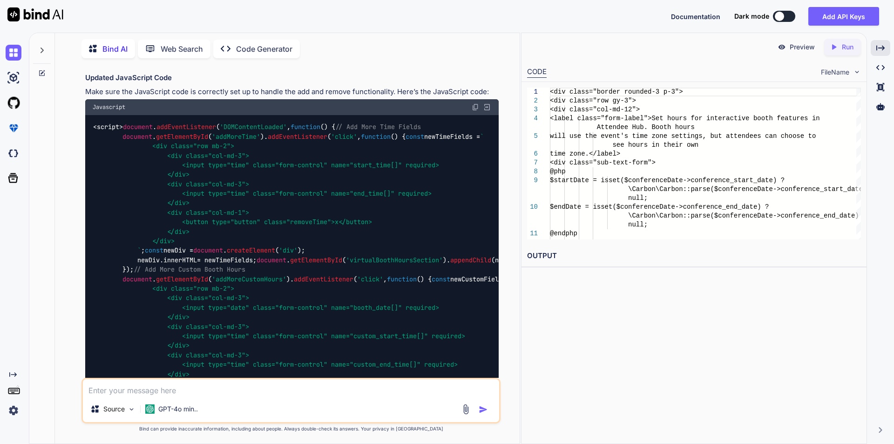
copy code "<div class="border rounded-3 p-3"> <div class="row gy-3"> <div class="col-md-12…"
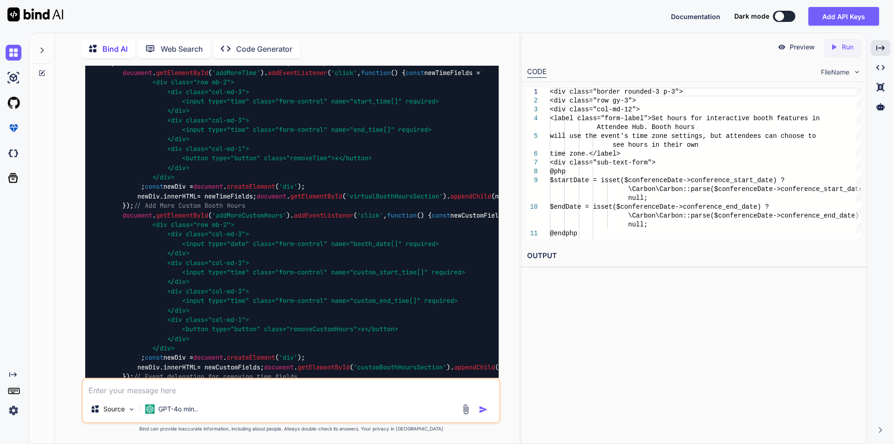
scroll to position [4738, 0]
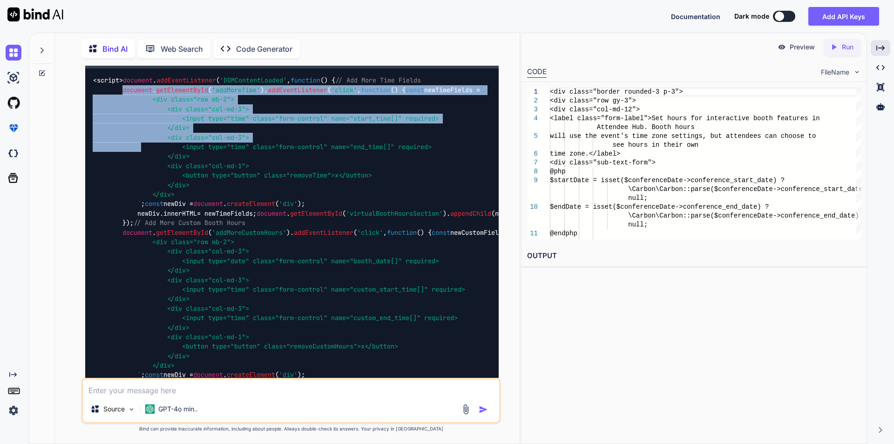
drag, startPoint x: 122, startPoint y: 224, endPoint x: 142, endPoint y: 288, distance: 66.7
click at [142, 288] on code "<script> document . addEventListener ( 'DOMContentLoaded' , function ( ) { // A…" at bounding box center [374, 284] width 563 height 418
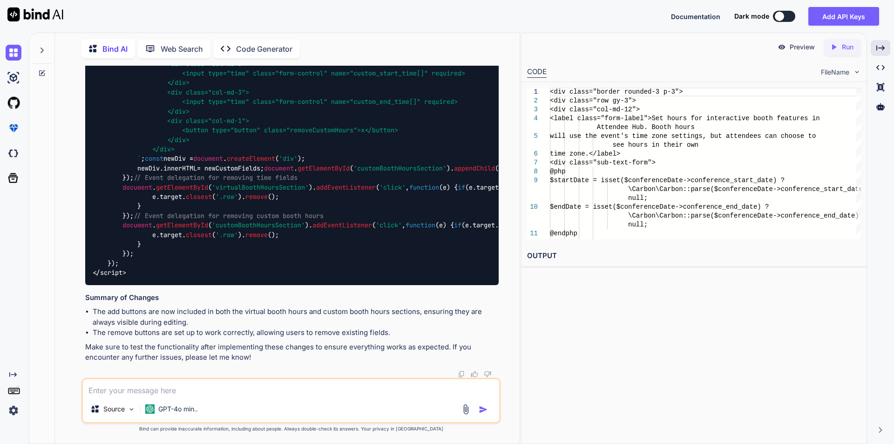
scroll to position [5157, 0]
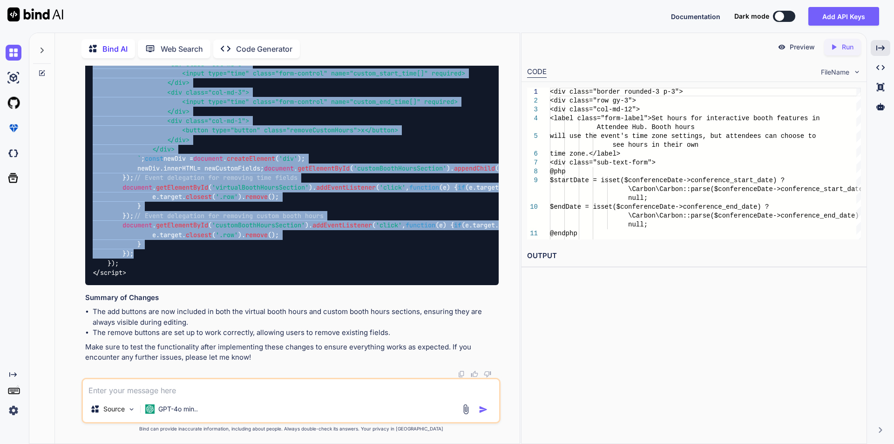
click at [135, 285] on div "<script> document . addEventListener ( 'DOMContentLoaded' , function ( ) { // A…" at bounding box center [292, 68] width 414 height 433
copy code "document . getElementById ( 'addMoreTime' ). addEventListener ( 'click' , funct…"
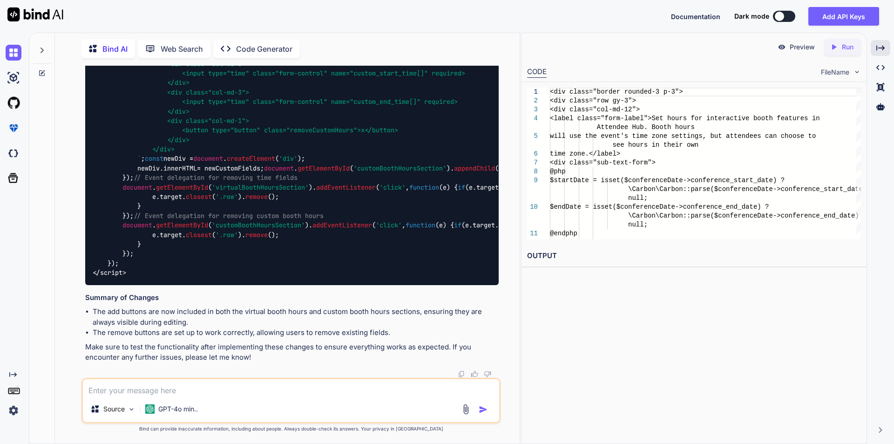
click at [200, 390] on textarea at bounding box center [291, 387] width 416 height 17
type textarea "s"
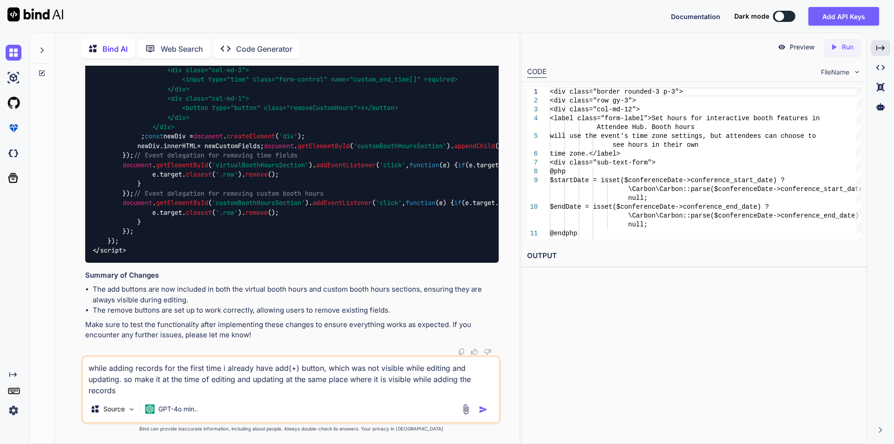
type textarea "while adding records for the first time i already have add(+) button, which was…"
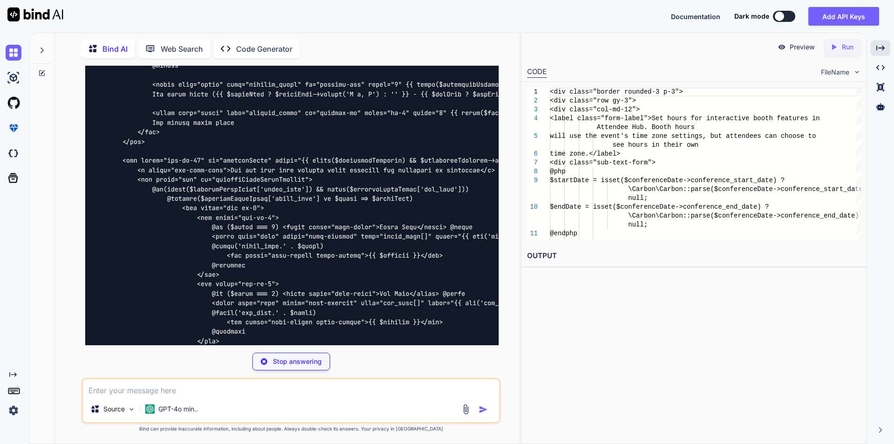
scroll to position [5522, 0]
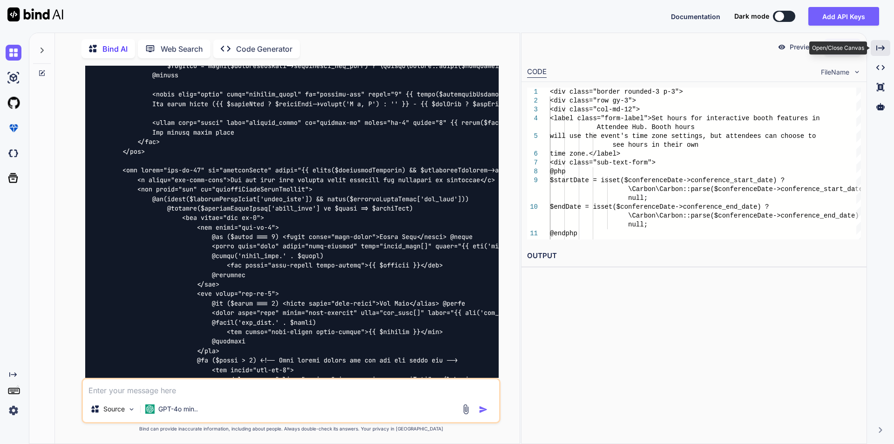
click at [878, 47] on icon "Created with Pixso." at bounding box center [880, 48] width 8 height 8
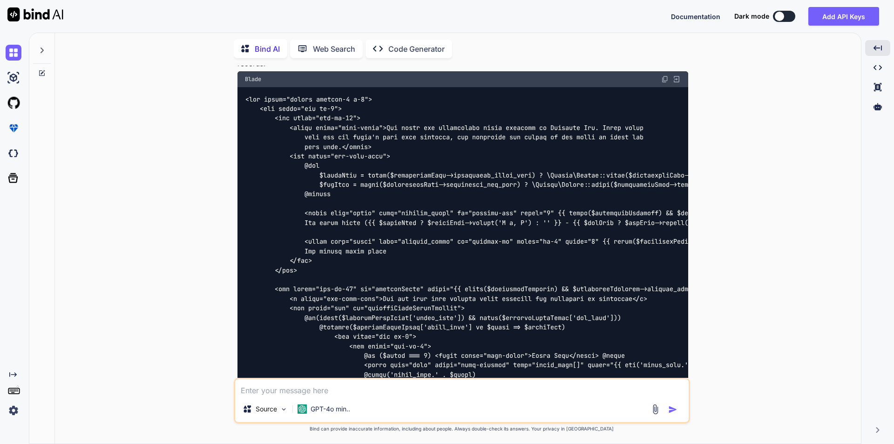
scroll to position [5487, 0]
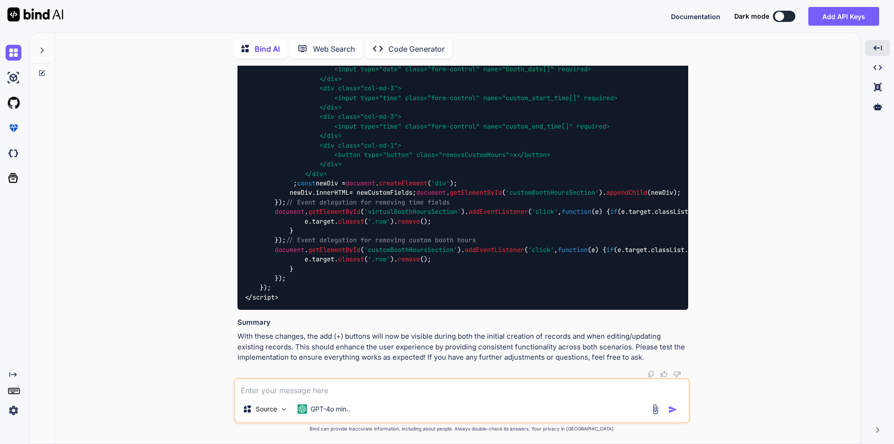
scroll to position [6930, 0]
drag, startPoint x: 276, startPoint y: 166, endPoint x: 300, endPoint y: 257, distance: 93.5
click at [300, 257] on code "<script> document . addEventListener ( 'DOMContentLoaded' , function ( ) { // A…" at bounding box center [526, 93] width 563 height 418
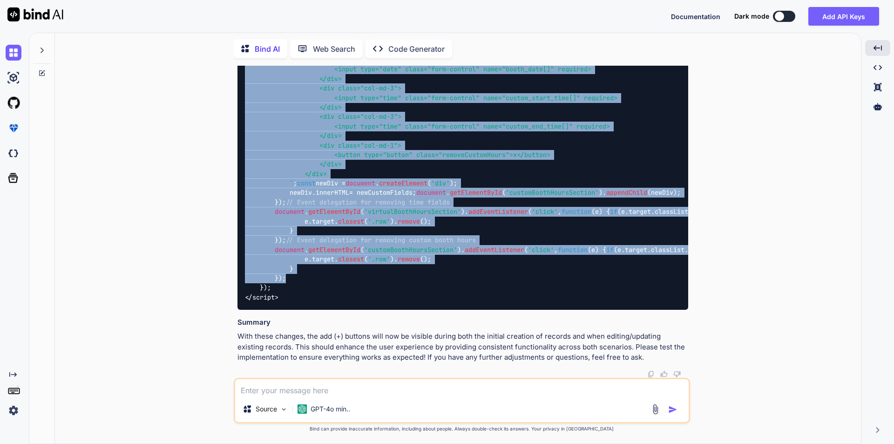
click at [285, 278] on code "<script> document . addEventListener ( 'DOMContentLoaded' , function ( ) { // A…" at bounding box center [526, 93] width 563 height 418
copy code "document . getElementById ( 'addMoreTime' ). addEventListener ( 'click' , funct…"
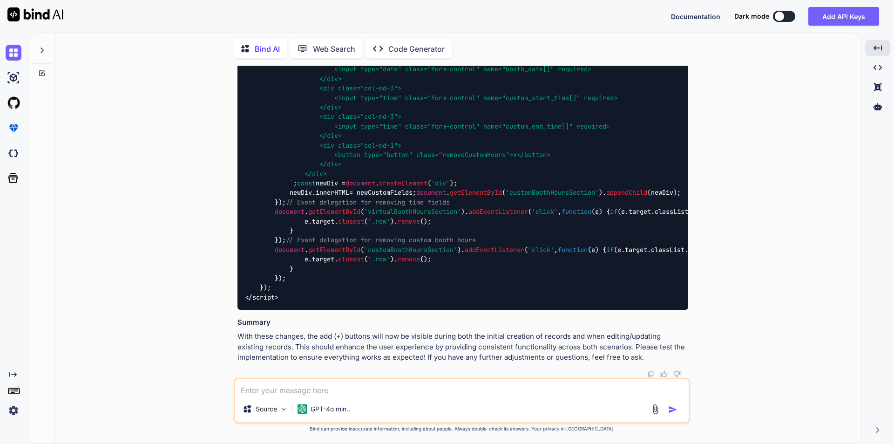
click at [356, 385] on textarea at bounding box center [462, 387] width 454 height 17
paste textarea "<div class="row mb-2"> <div class="col-md-3"> <label class="form-label">Start T…"
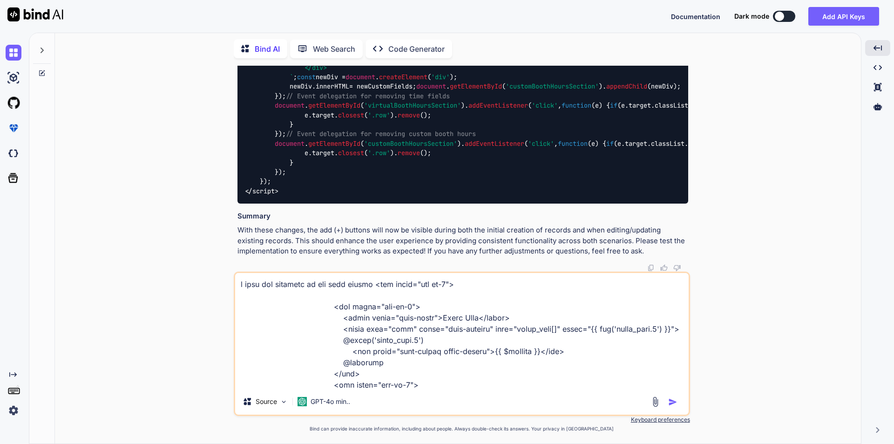
scroll to position [113, 0]
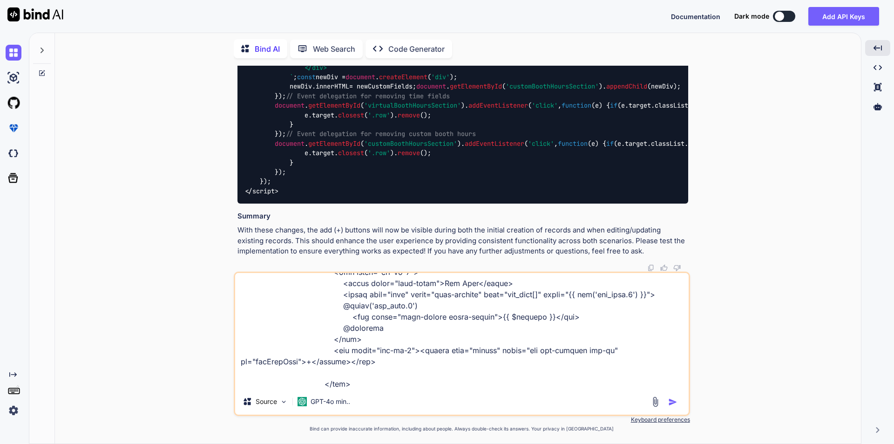
click at [385, 360] on textarea at bounding box center [462, 330] width 454 height 115
click at [364, 384] on textarea at bounding box center [462, 330] width 454 height 115
type textarea "i want the position of add more button <div class="row mb-2"> <div class="col-m…"
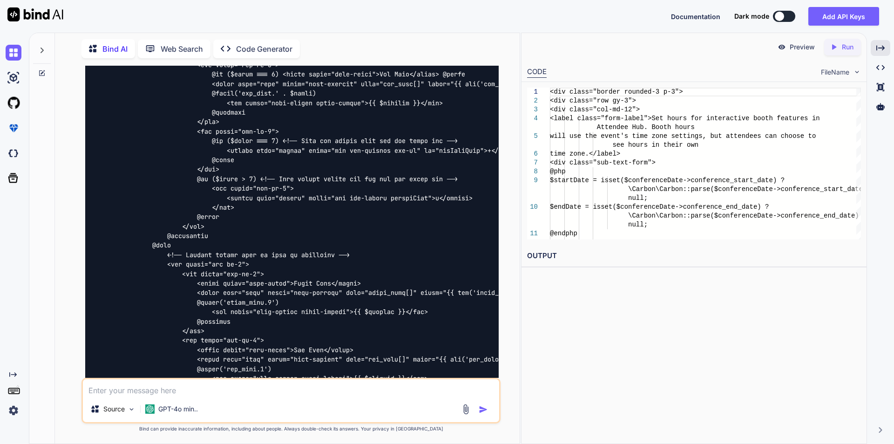
scroll to position [7902, 0]
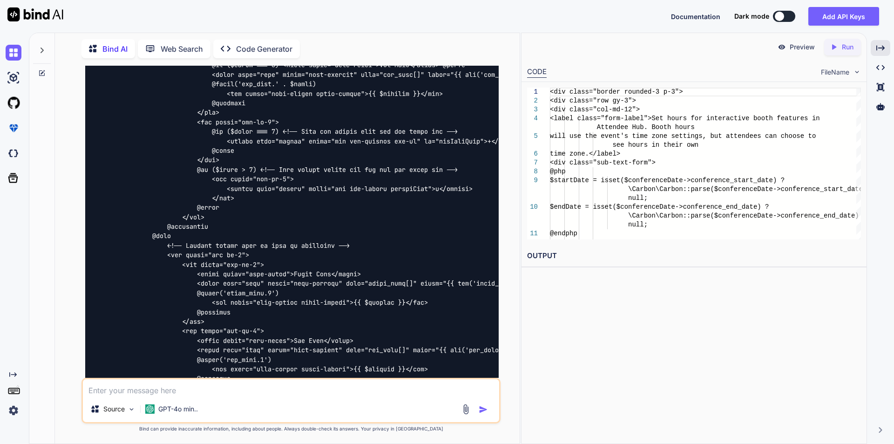
drag, startPoint x: 94, startPoint y: 161, endPoint x: 112, endPoint y: 223, distance: 65.1
click at [112, 223] on div at bounding box center [292, 416] width 414 height 1373
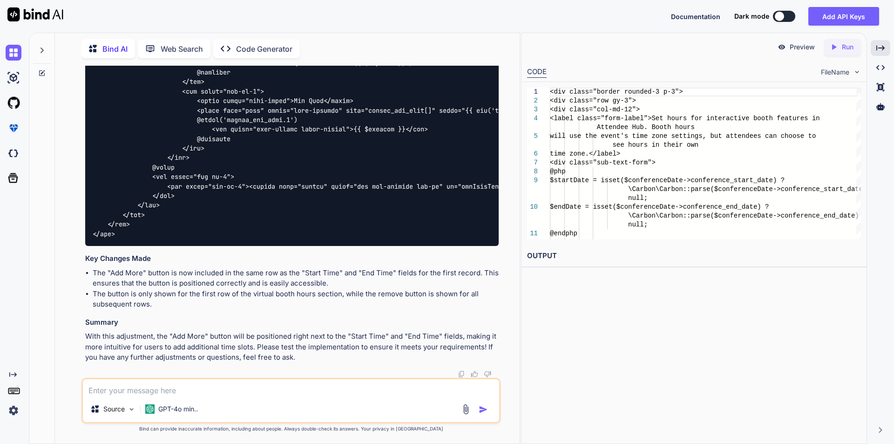
scroll to position [9181, 0]
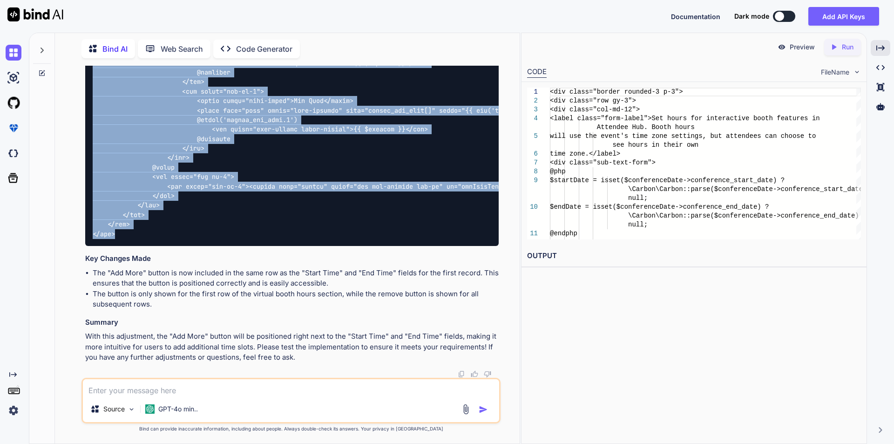
copy code "<div class="border rounded-3 p-3"> <div class="row gy-3"> <div class="col-md-12…"
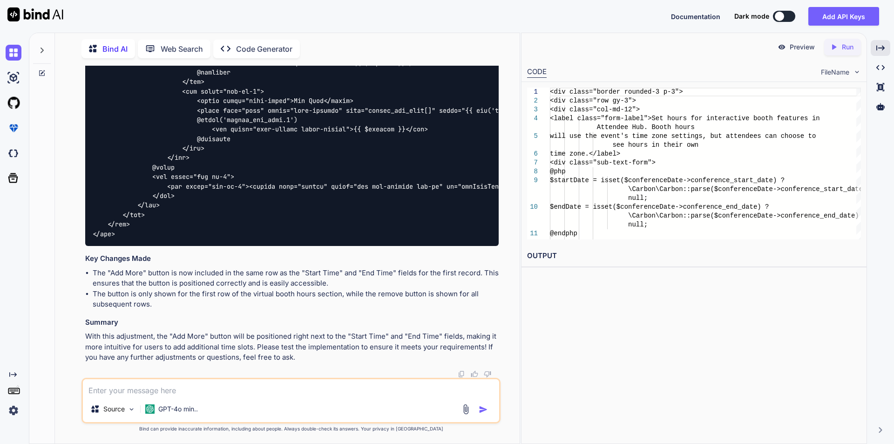
click at [168, 387] on textarea at bounding box center [291, 387] width 416 height 17
paste textarea "<div class="row mb-2"> <div class="col-md-2"><button type="button" class="btn b…"
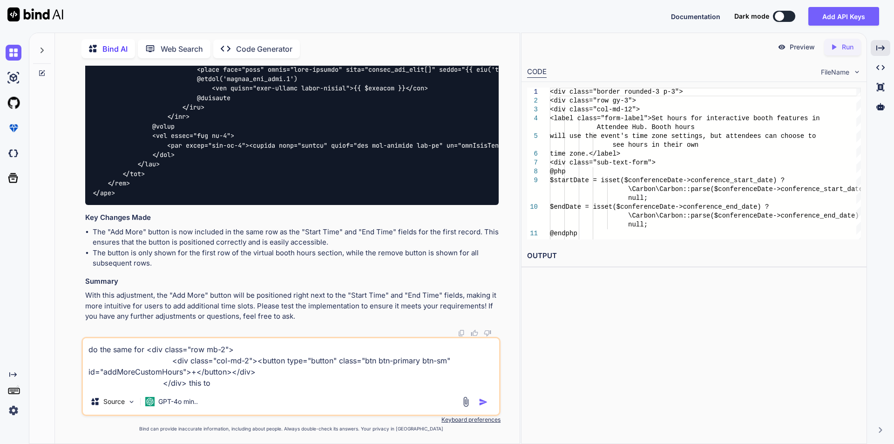
type textarea "do the same for <div class="row mb-2"> <div class="col-md-2"><button type="butt…"
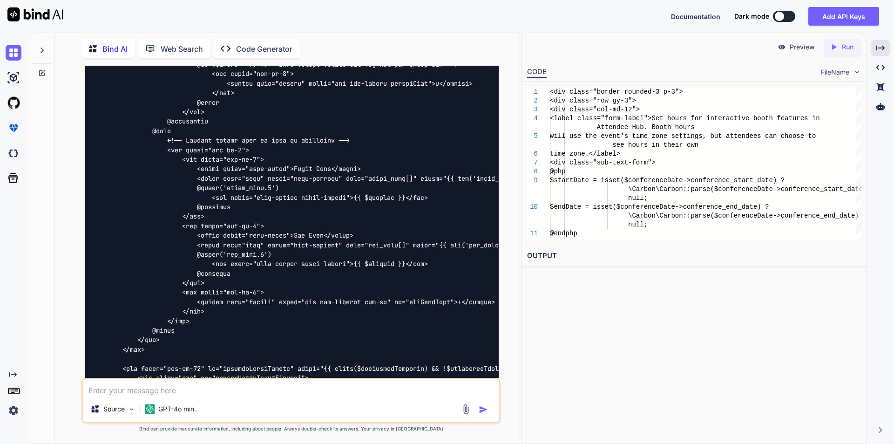
scroll to position [9531, 0]
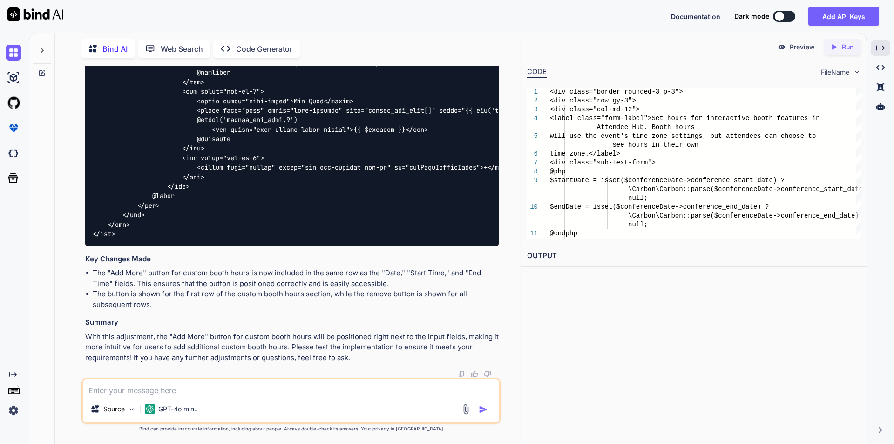
scroll to position [10835, 0]
click at [245, 392] on textarea at bounding box center [291, 387] width 416 height 17
paste textarea "@if ($index > 0) <!-- Show remove button for all but the first row --> <div cla…"
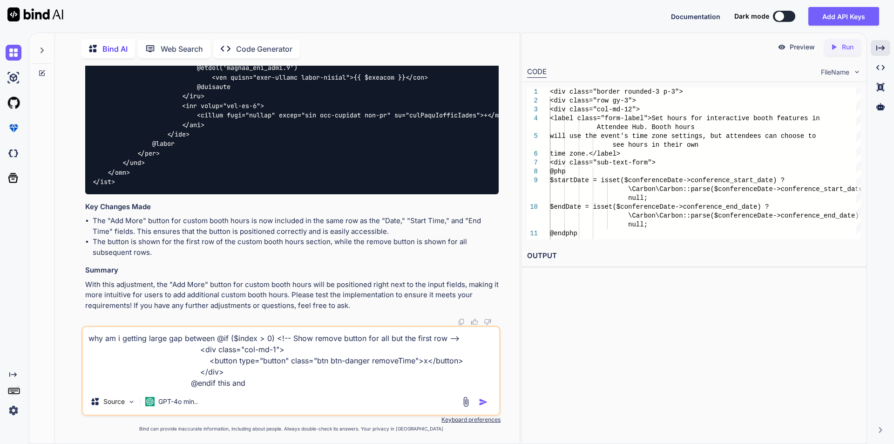
drag, startPoint x: 212, startPoint y: 340, endPoint x: 335, endPoint y: 339, distance: 122.5
click at [212, 340] on textarea "why am i getting large gap between @if ($index > 0) <!-- Show remove button for…" at bounding box center [291, 357] width 416 height 61
paste textarea "<div class="col-md-3"> @if ($index === 0) <label class="form-label">End Time</l…"
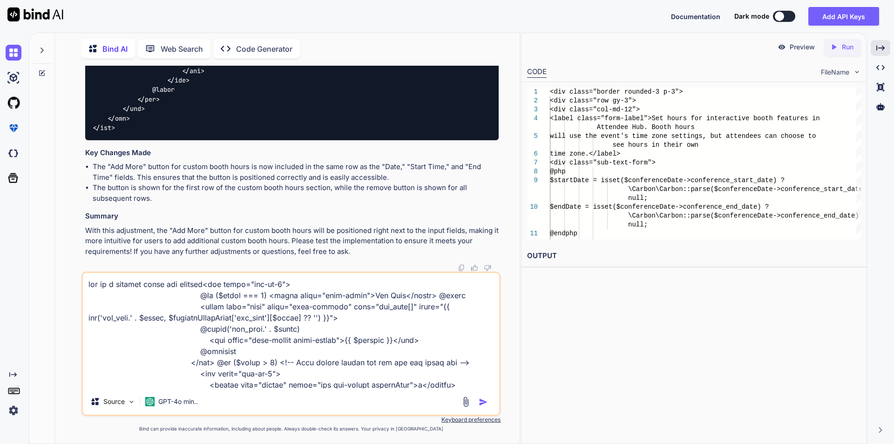
scroll to position [24, 0]
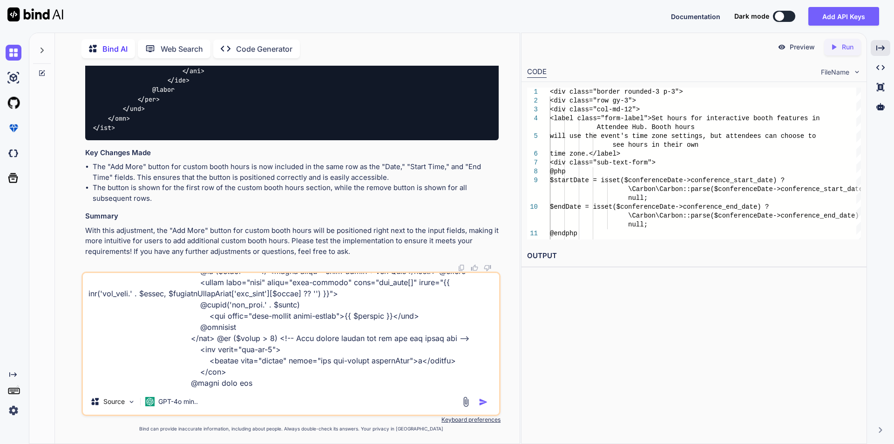
drag, startPoint x: 247, startPoint y: 382, endPoint x: 207, endPoint y: 382, distance: 40.0
click at [207, 382] on textarea at bounding box center [291, 330] width 416 height 115
click at [253, 328] on textarea at bounding box center [291, 330] width 416 height 115
paste textarea "this and"
click at [230, 381] on textarea at bounding box center [291, 330] width 416 height 115
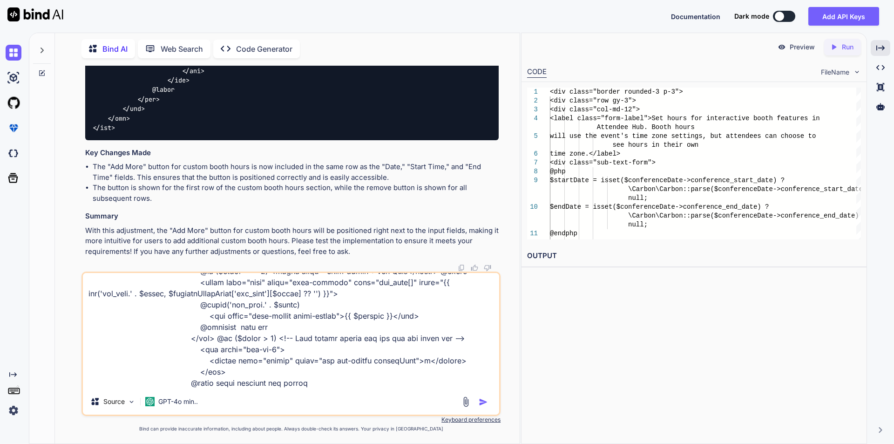
type textarea "why am i getting large gap between<div class="col-md-3"> @if ($index === 0) <la…"
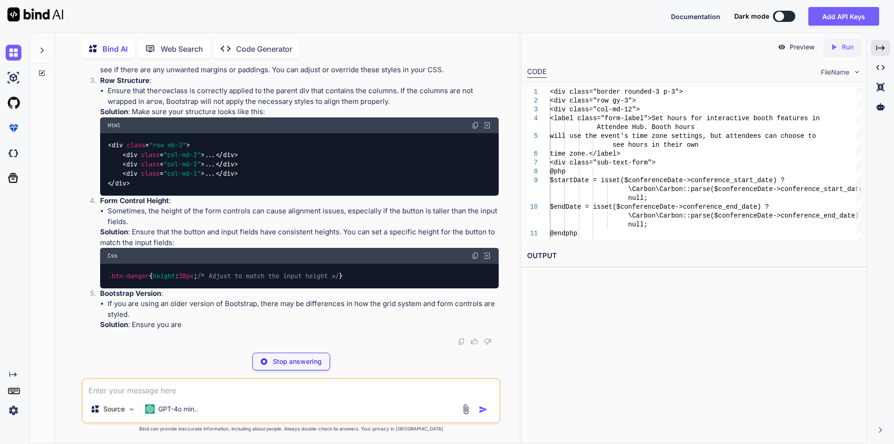
scroll to position [11599, 0]
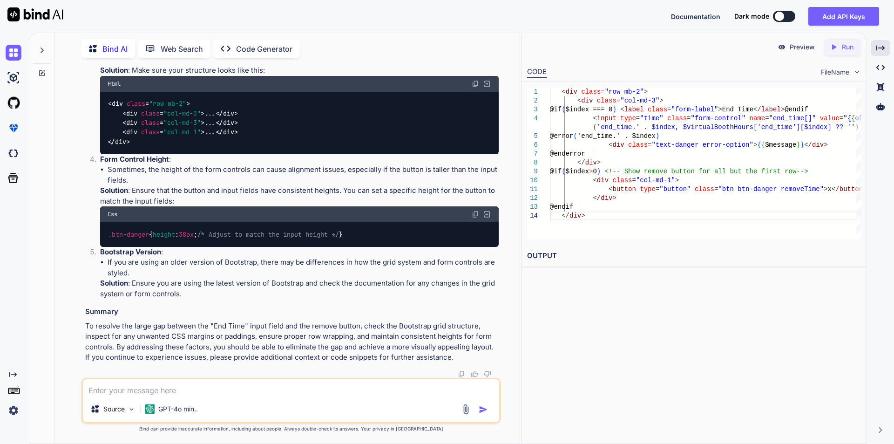
drag, startPoint x: 112, startPoint y: 276, endPoint x: 108, endPoint y: 259, distance: 16.8
click at [108, 246] on div ".btn-danger { height : 38px ; /* Adjust to match the input height */ }" at bounding box center [299, 234] width 399 height 24
click at [115, 246] on div ".btn-danger { height : 38px ; /* Adjust to match the input height */ }" at bounding box center [299, 234] width 399 height 24
drag, startPoint x: 114, startPoint y: 282, endPoint x: 109, endPoint y: 265, distance: 17.7
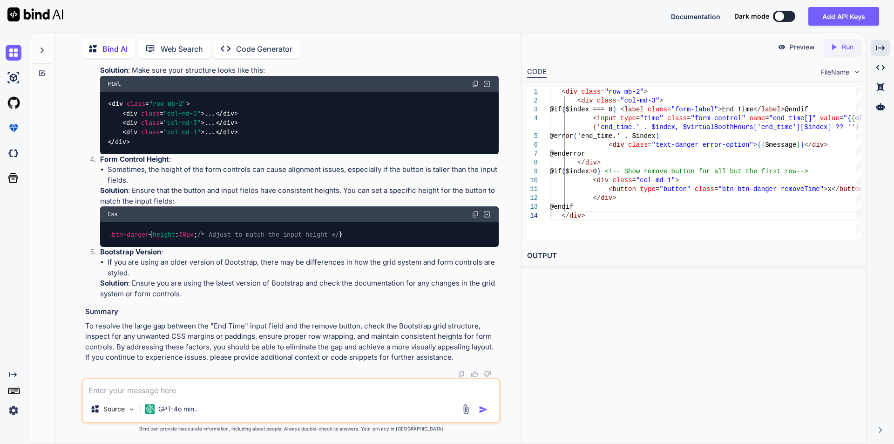
click at [109, 246] on div ".btn-danger { height : 38px ; /* Adjust to match the input height */ }" at bounding box center [299, 234] width 399 height 24
copy code ".btn-danger { height : 38px ; /* Adjust to match the input height */ }"
click at [237, 390] on textarea at bounding box center [291, 387] width 416 height 17
paste textarea "@if(isset($virtualBoothHours['start_time']) && isset($virtualBoothHours['end_ti…"
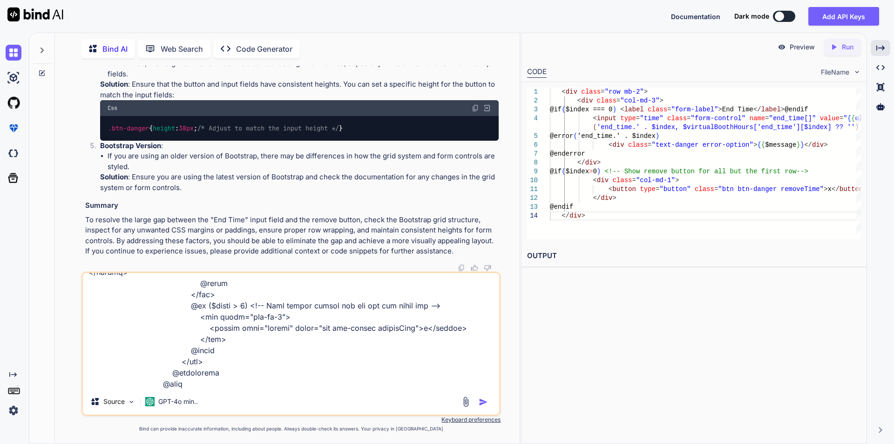
scroll to position [269, 0]
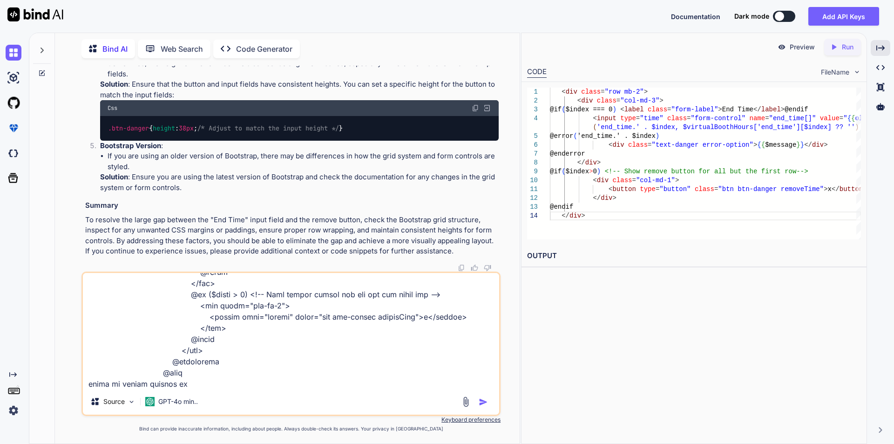
click at [203, 390] on div "Source GPT-4o min.." at bounding box center [290, 343] width 419 height 144
click at [209, 382] on textarea at bounding box center [291, 330] width 416 height 115
paste textarea "<div class="col-md-2"> @if ($index === 0) <!-- Show add button only for the fir…"
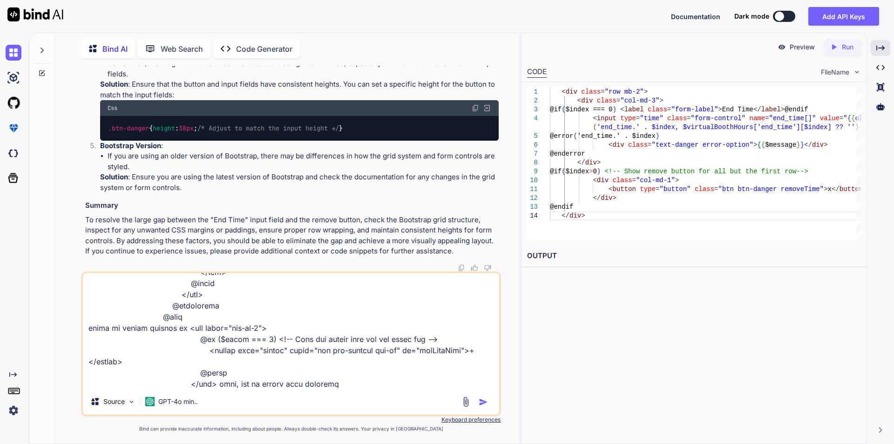
type textarea "@if(isset($virtualBoothHours['start_time']) && isset($virtualBoothHours['end_ti…"
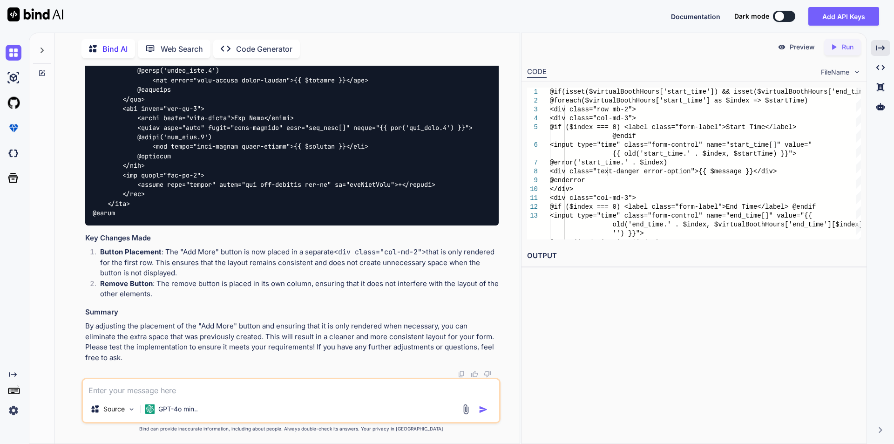
scroll to position [12418, 0]
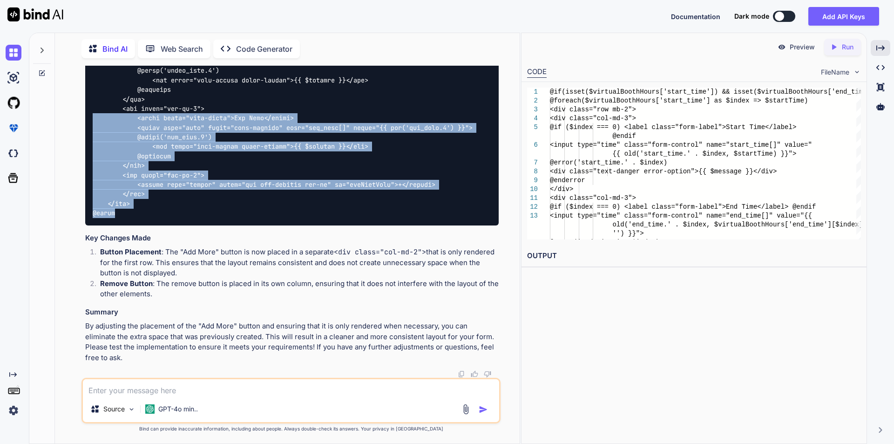
drag, startPoint x: 126, startPoint y: 360, endPoint x: 94, endPoint y: 263, distance: 102.4
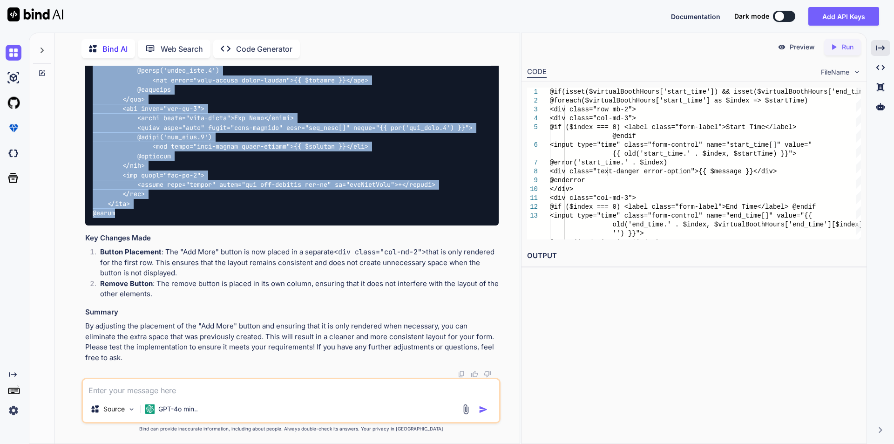
copy code "@if(isset($virtualBoothHours['start_time']) && isset($virtualBoothHours['end_ti…"
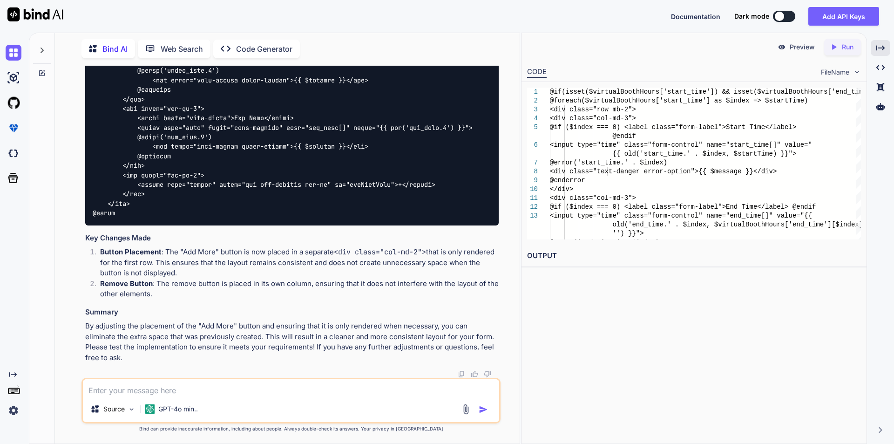
click at [238, 388] on textarea at bounding box center [291, 387] width 416 height 17
paste textarea "<button type="button" class="btn btn-primary btn-sm" id="addMoreTime">+</button>"
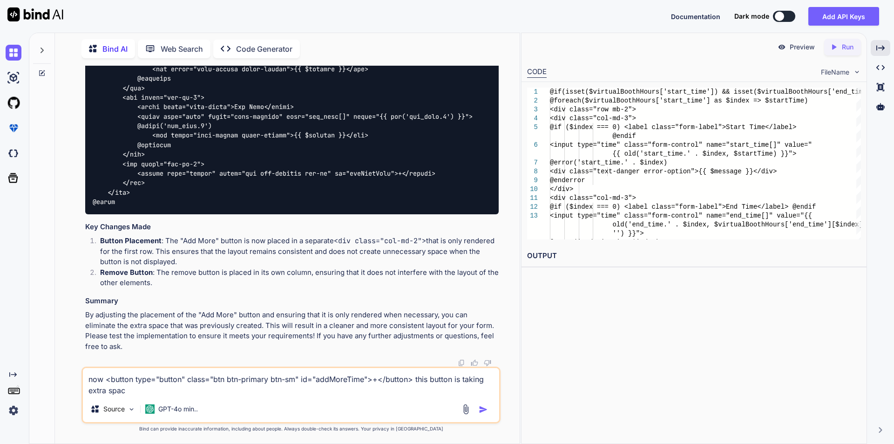
type textarea "now <button type="button" class="btn btn-primary btn-sm" id="addMoreTime">+</bu…"
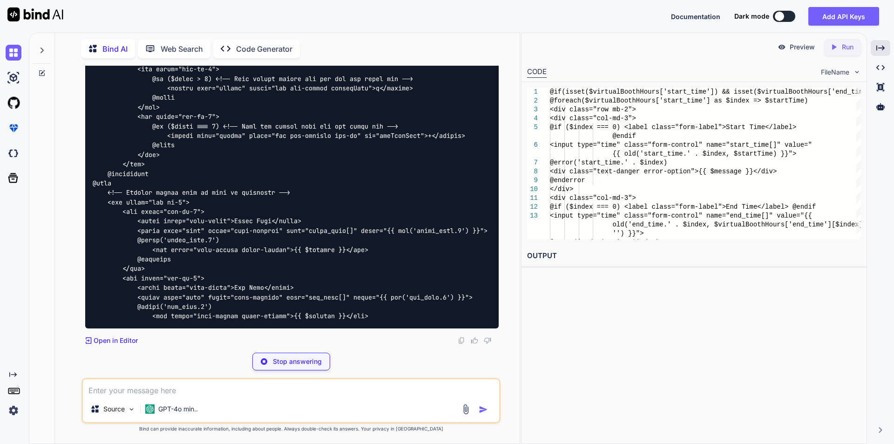
scroll to position [12938, 0]
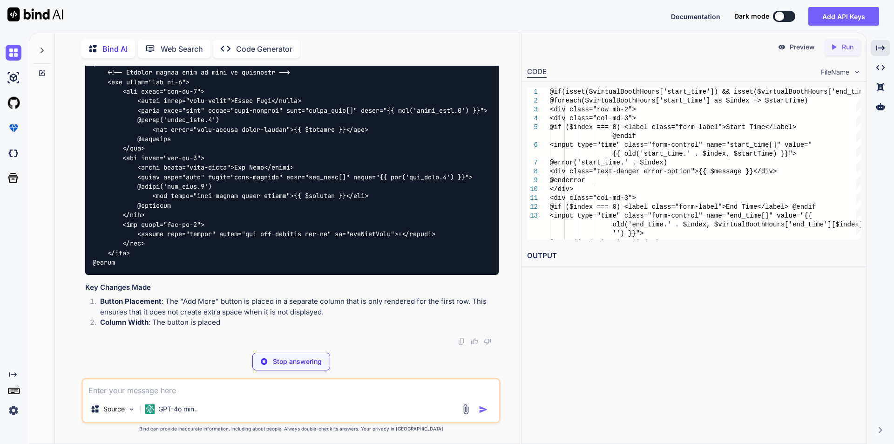
drag, startPoint x: 95, startPoint y: 156, endPoint x: 129, endPoint y: 240, distance: 90.0
click at [129, 240] on code at bounding box center [391, 25] width 596 height 484
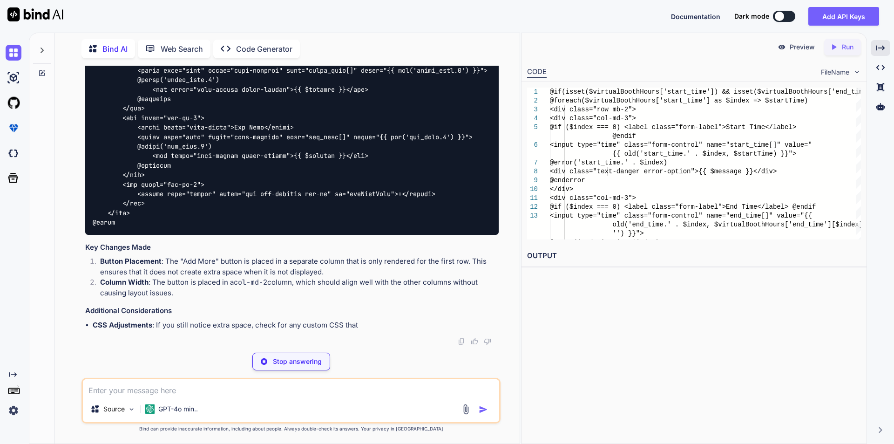
scroll to position [13350, 0]
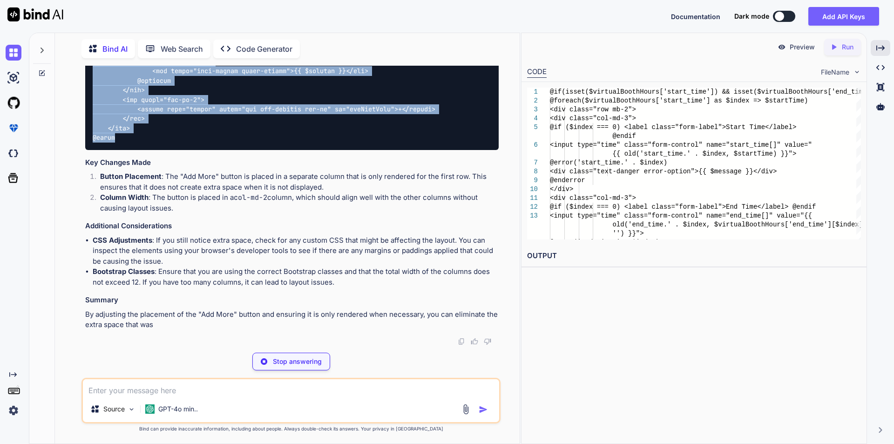
copy code "@if(isset($virtualBoothHours['start_time']) && isset($virtualBoothHours['end_ti…"
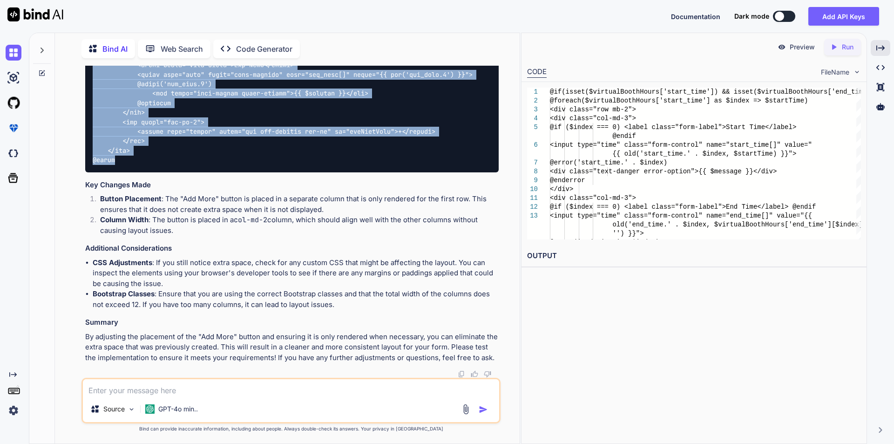
scroll to position [13412, 0]
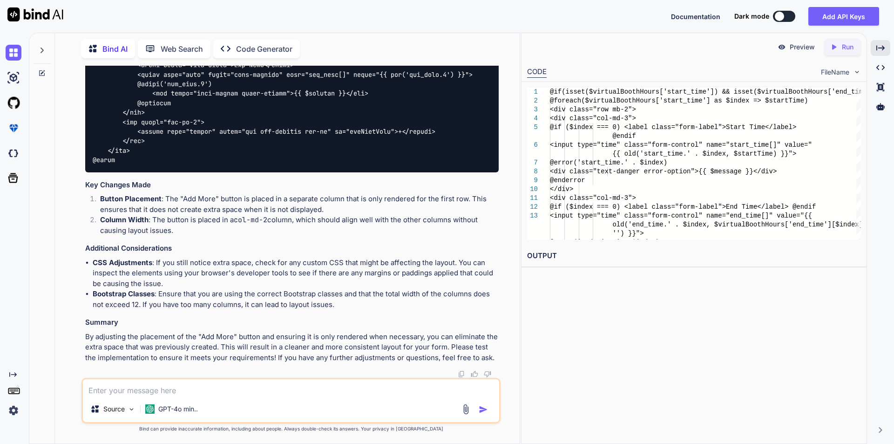
click at [183, 391] on textarea at bounding box center [291, 387] width 416 height 17
type textarea "o"
type textarea "not working"
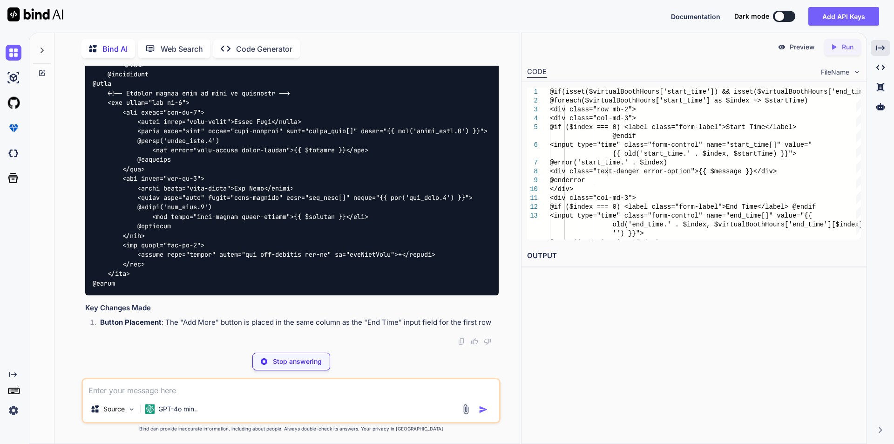
scroll to position [14166, 0]
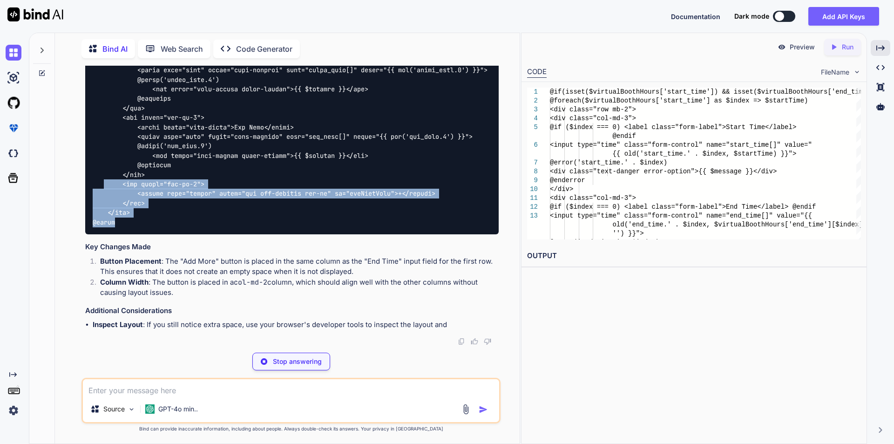
drag, startPoint x: 117, startPoint y: 284, endPoint x: 103, endPoint y: 247, distance: 39.4
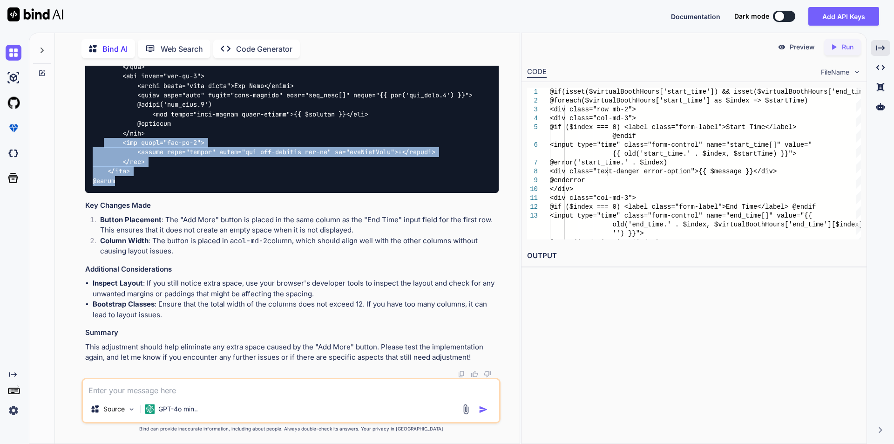
scroll to position [13756, 0]
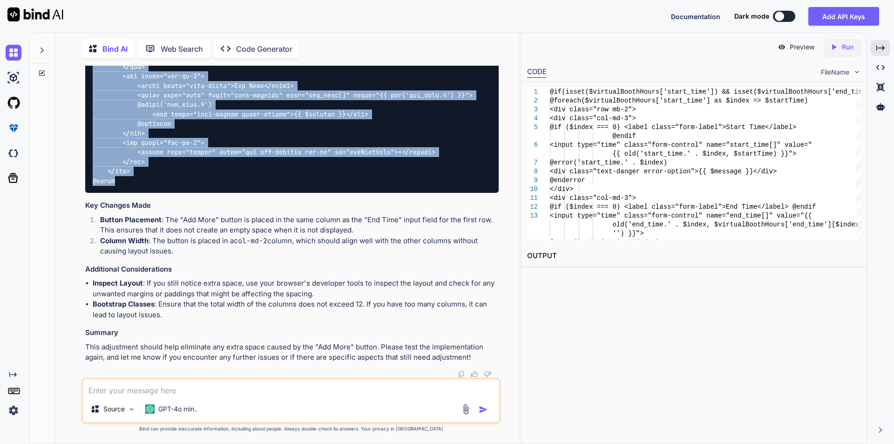
copy code "@if(isset($virtualBoothHours['start_time']) && isset($virtualBoothHours['end_ti…"
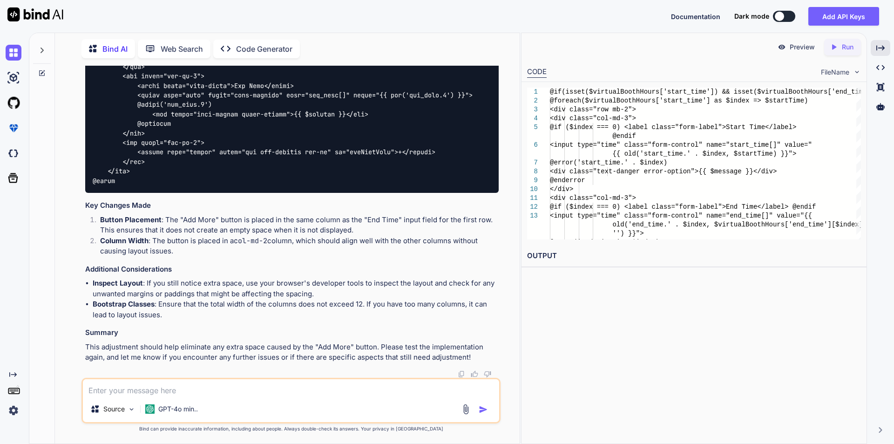
click at [120, 391] on textarea at bounding box center [291, 387] width 416 height 17
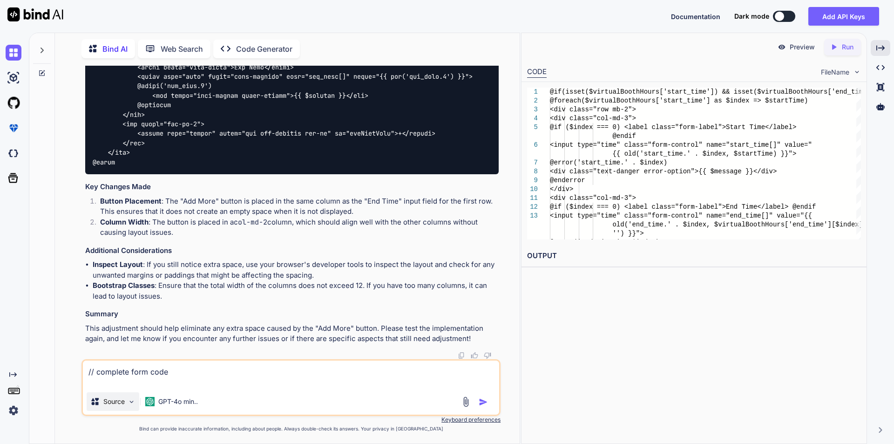
paste textarea "<div class="add-form add-company-form"> <form action="{{ route('store-exhibitor…"
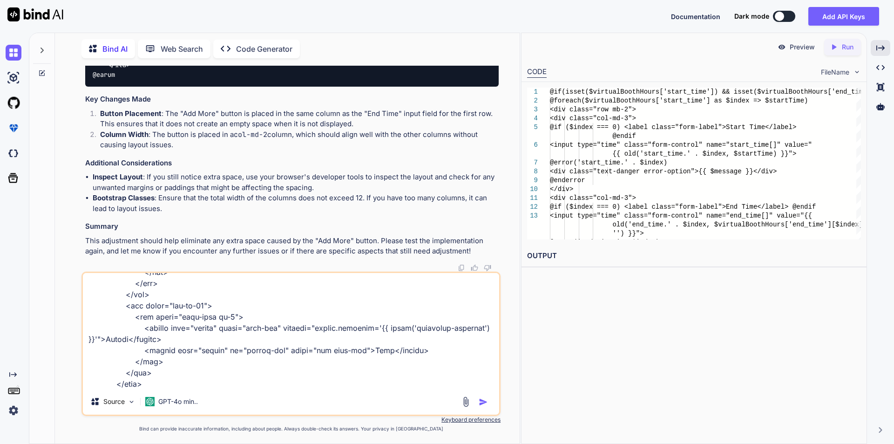
scroll to position [5434, 0]
click at [210, 386] on textarea at bounding box center [291, 330] width 416 height 115
paste textarea "document.addEventListener('DOMContentLoaded', function() { // Exhibitor Profile…"
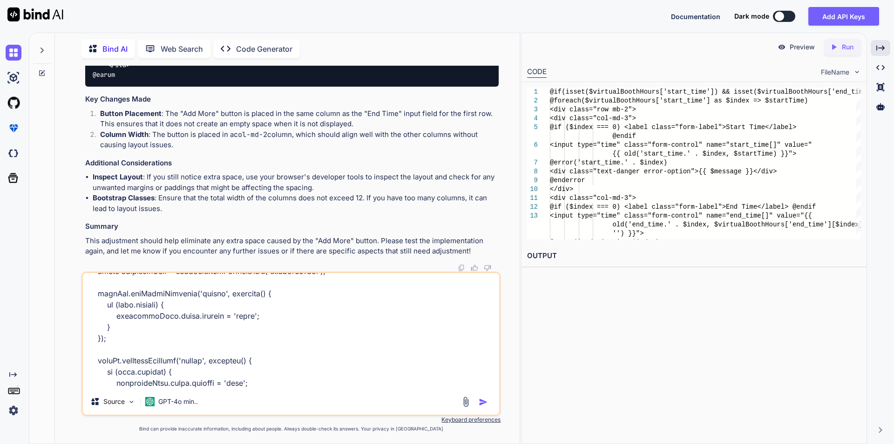
scroll to position [6271, 0]
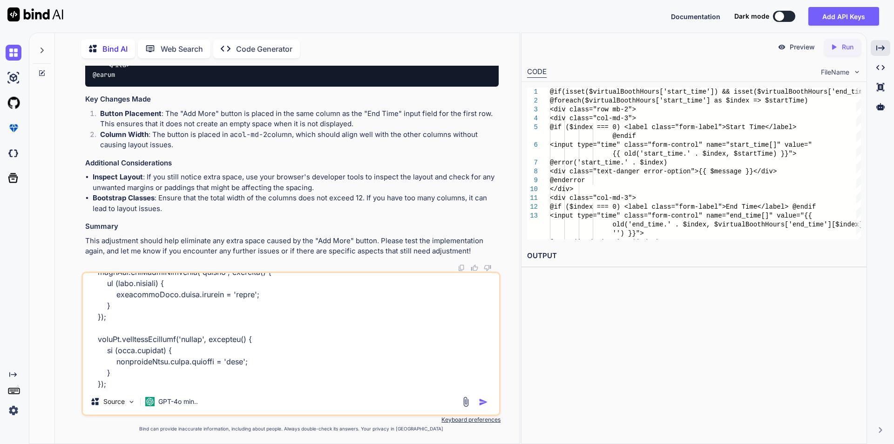
click at [107, 384] on textarea at bounding box center [291, 330] width 416 height 115
click at [162, 381] on textarea at bounding box center [291, 330] width 416 height 115
type textarea "// complete form code <div class="add-form add-company-form"> <form action="{{ …"
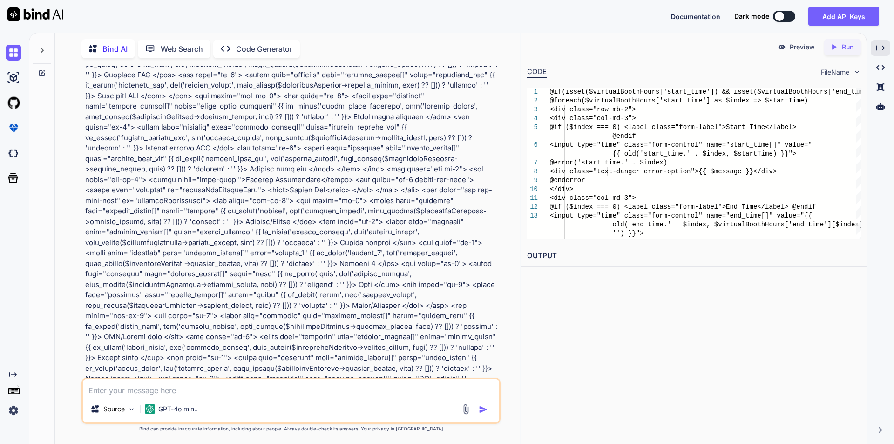
scroll to position [14580, 0]
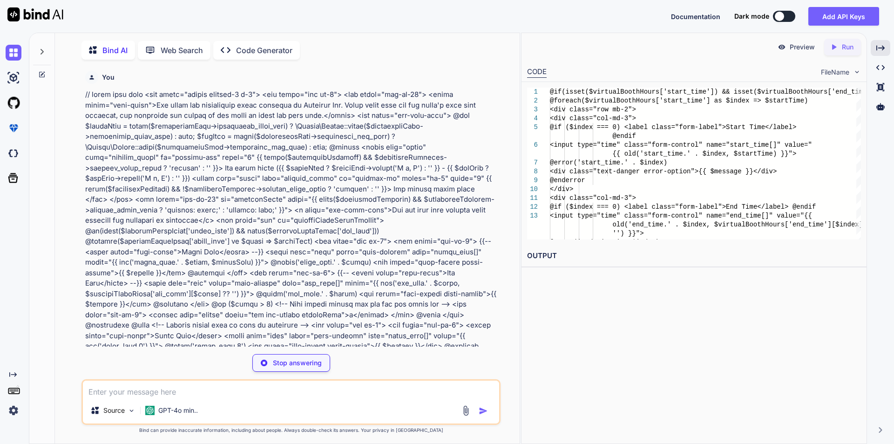
type textarea "x"
type textarea "'checked' : '' }}> No </div> </div> </div> </div>"
type textarea "x"
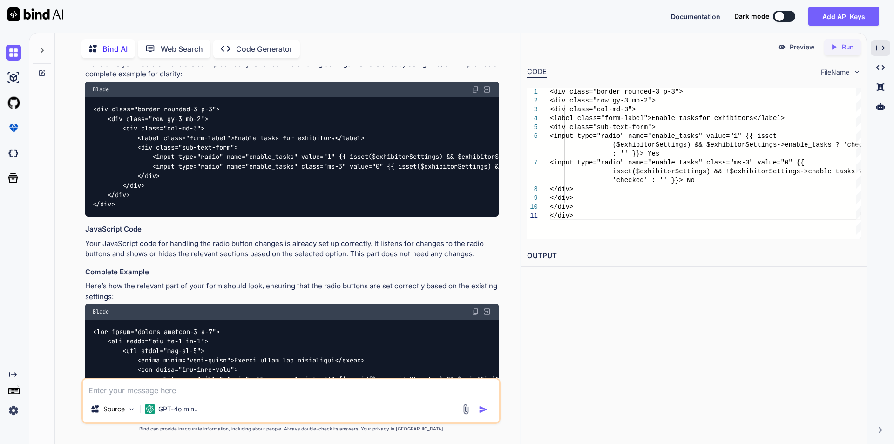
scroll to position [16350, 0]
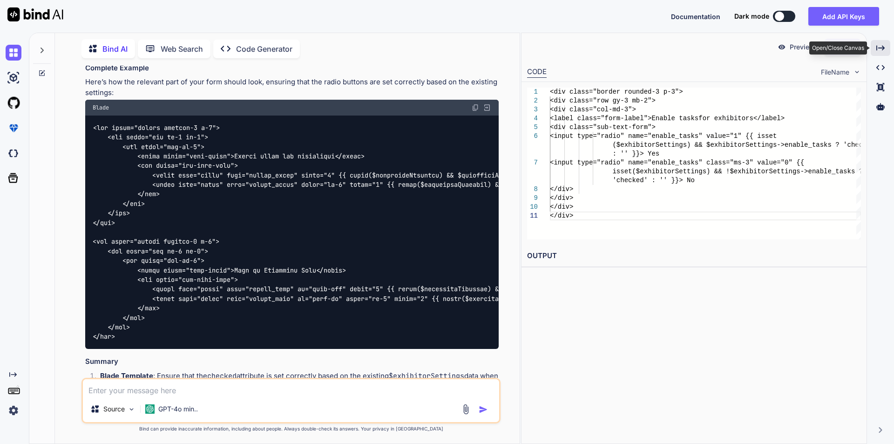
click at [880, 45] on icon "Created with Pixso." at bounding box center [880, 48] width 8 height 8
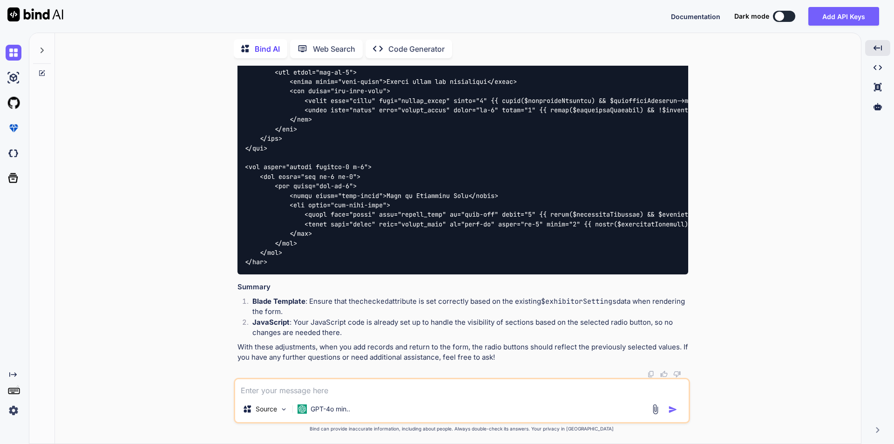
drag, startPoint x: 448, startPoint y: 295, endPoint x: 502, endPoint y: 295, distance: 55.0
